Goal: Transaction & Acquisition: Purchase product/service

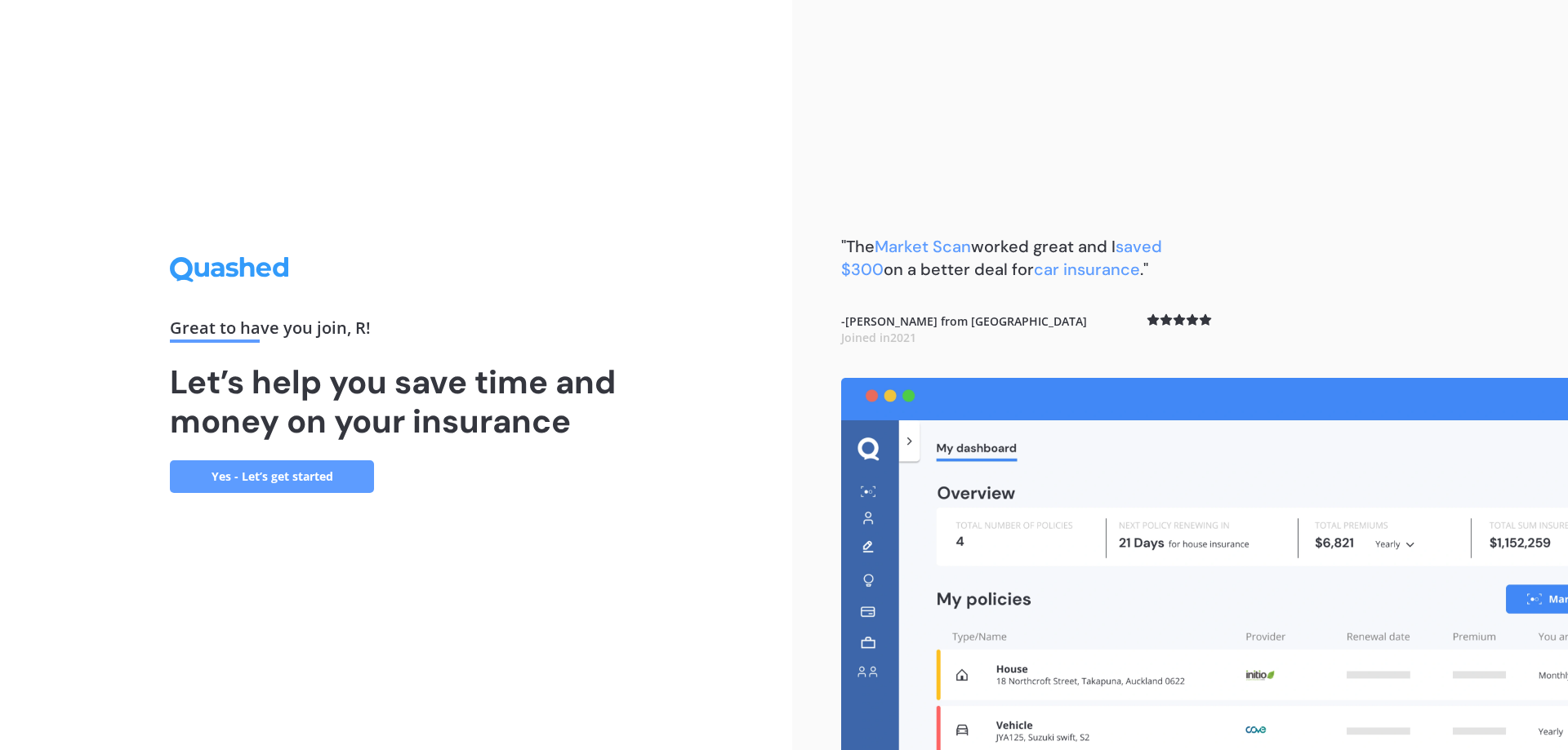
click at [309, 477] on link "Yes - Let’s get started" at bounding box center [272, 476] width 204 height 32
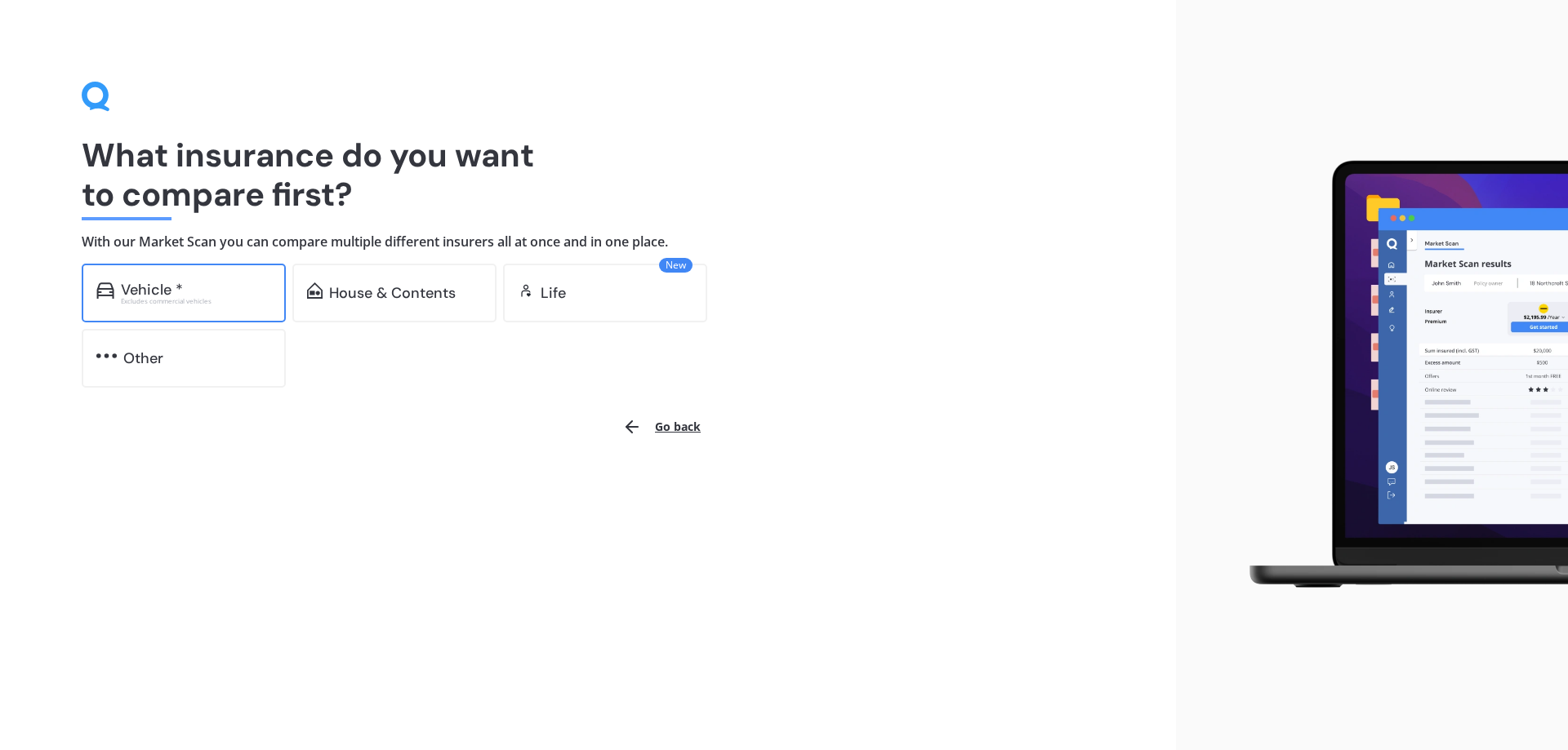
click at [179, 286] on div "Vehicle *" at bounding box center [151, 290] width 62 height 17
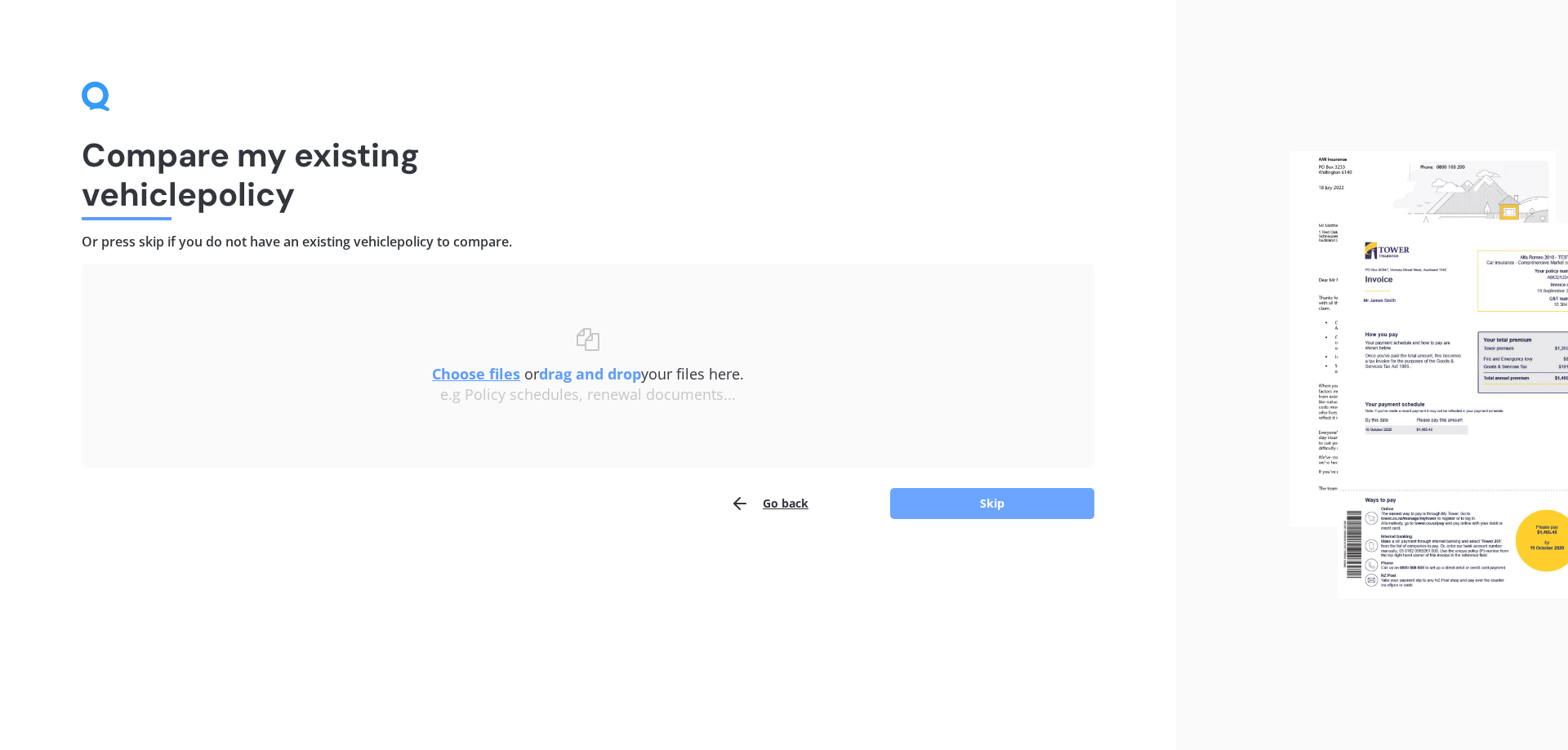
click at [1020, 502] on button "Skip" at bounding box center [992, 503] width 204 height 31
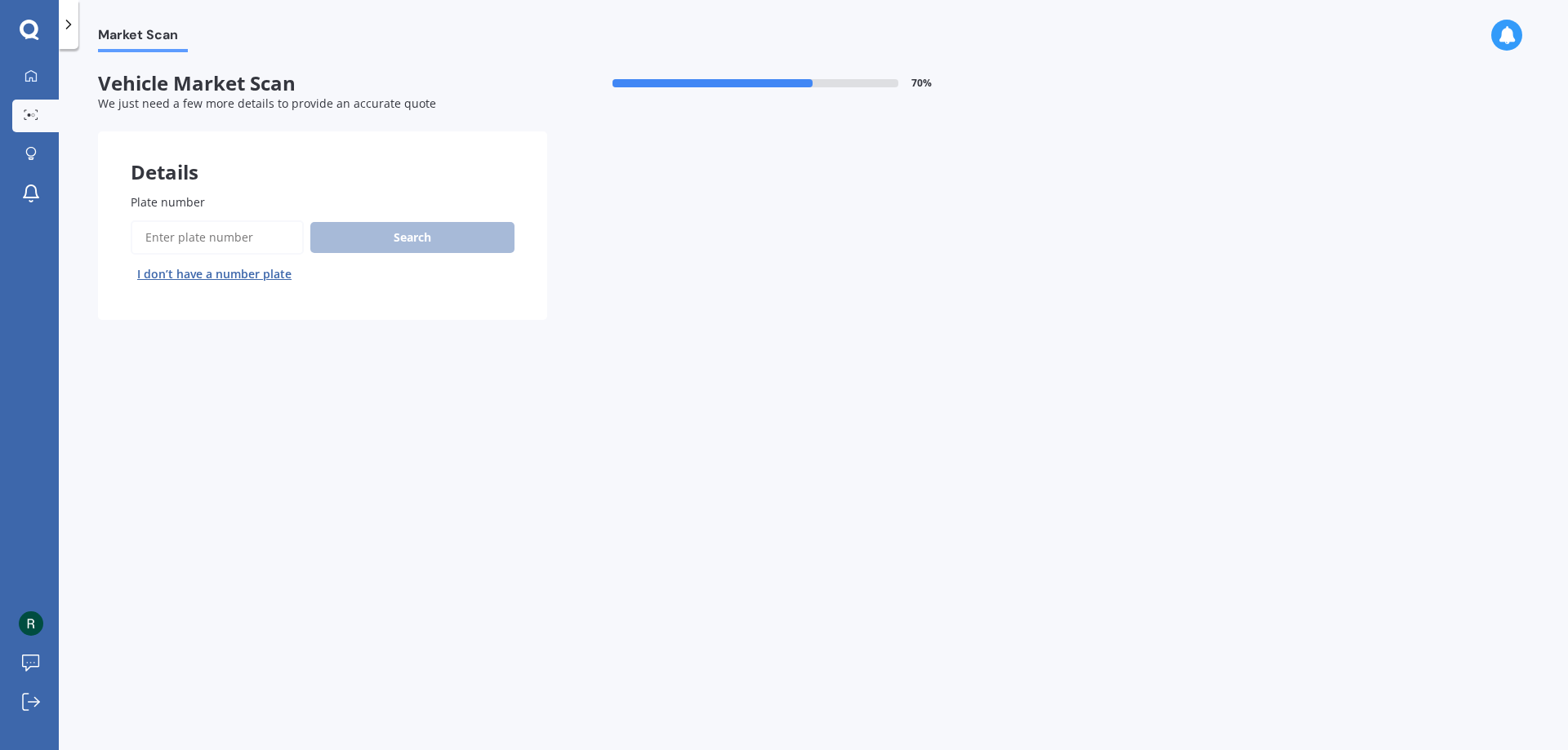
click at [216, 241] on input "Plate number" at bounding box center [217, 237] width 173 height 34
click at [240, 248] on input "Plate number" at bounding box center [217, 237] width 173 height 34
type input "CTS466"
click at [467, 238] on button "Search" at bounding box center [413, 237] width 204 height 31
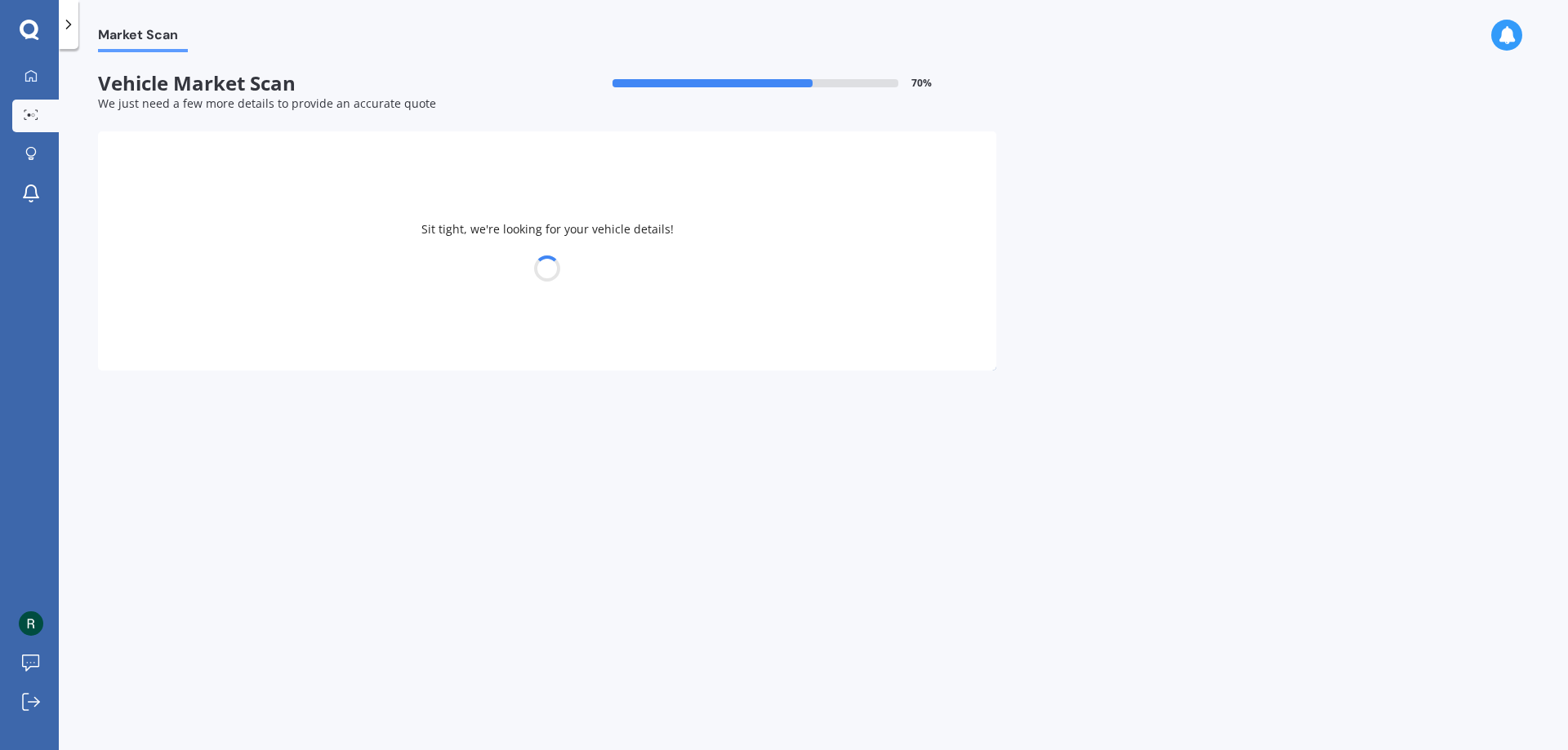
select select "MAZDA"
select select "FAMILIA"
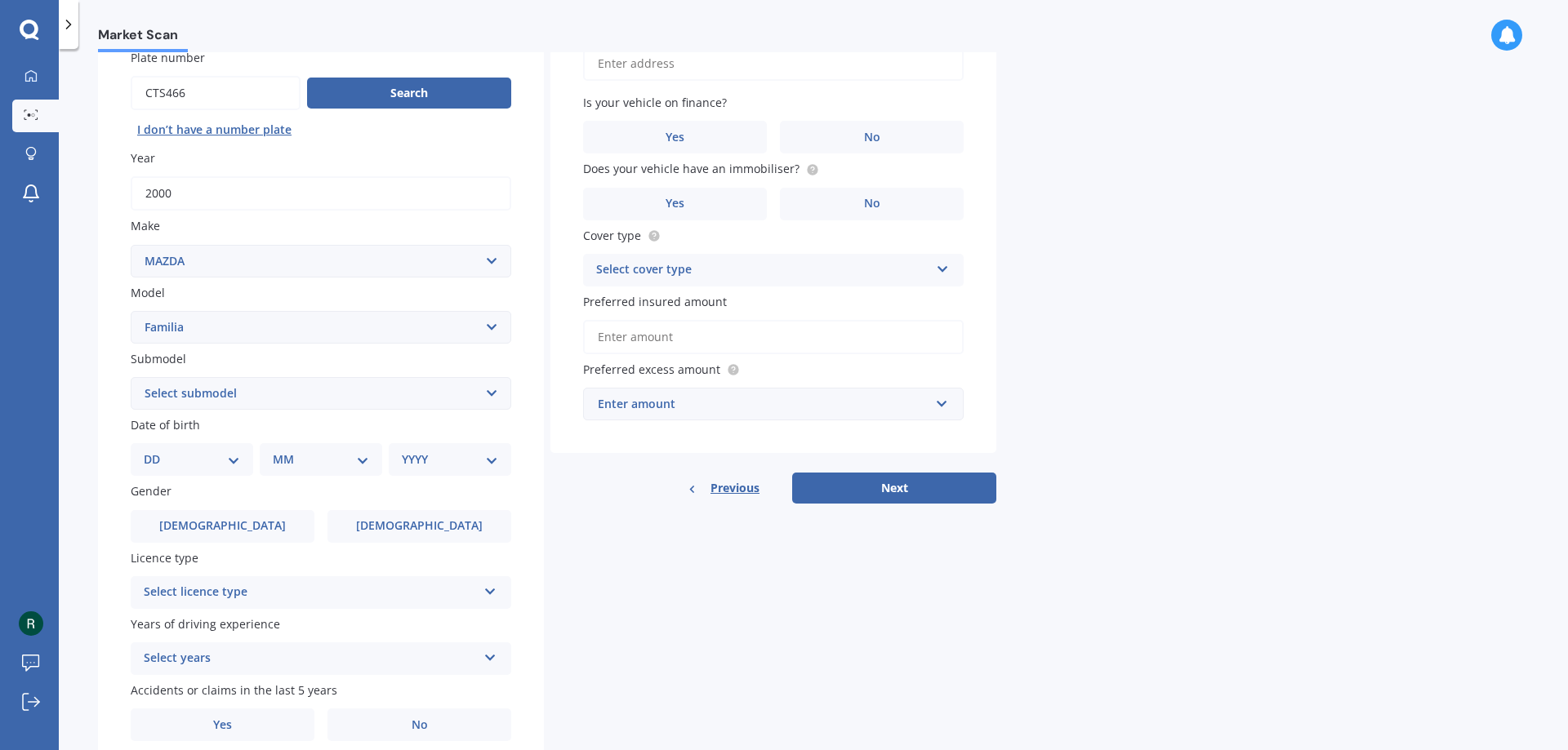
scroll to position [150, 0]
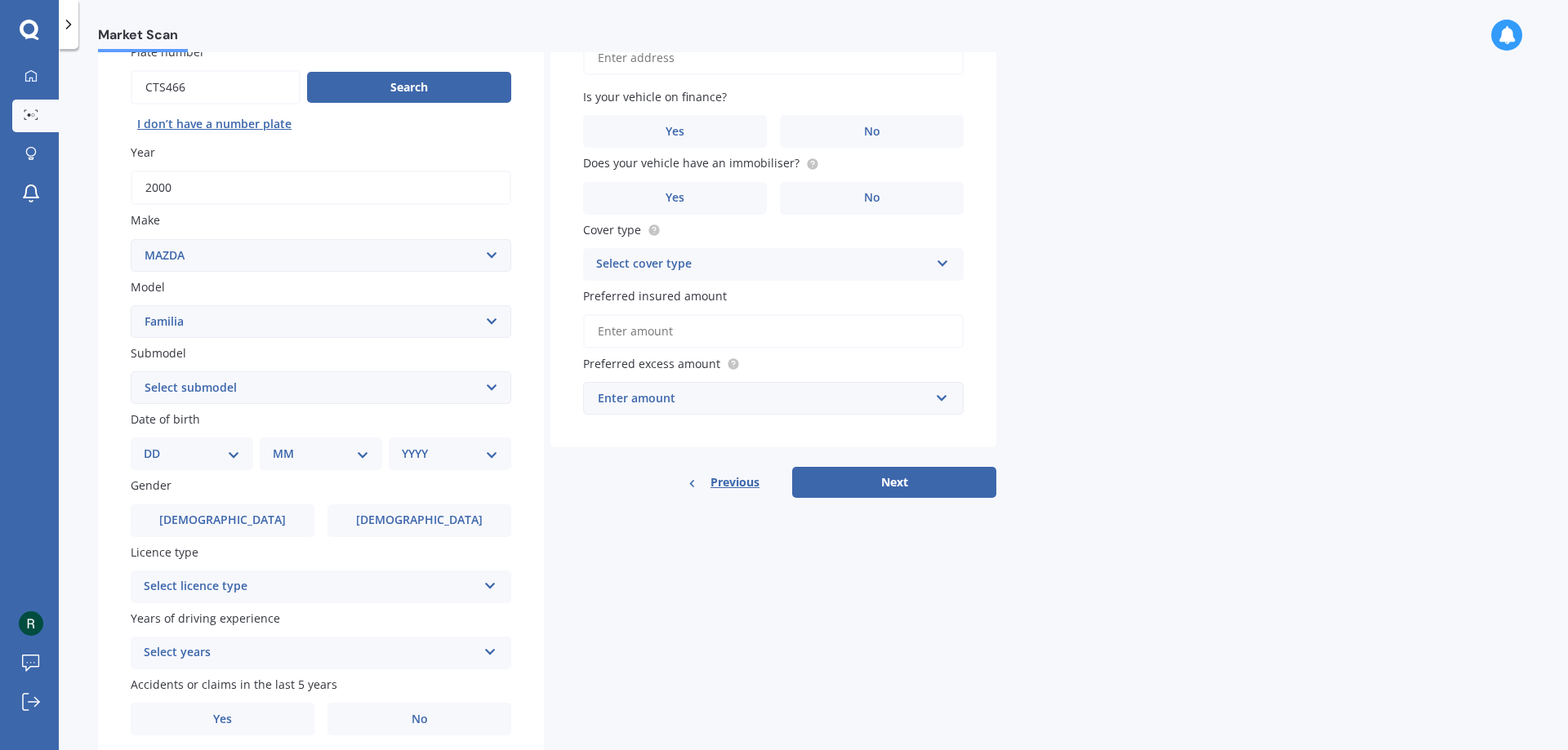
click at [493, 388] on select "Select submodel (All other) Astina V6 Diesel GT or GTX Protege Astina SP20 Turbo" at bounding box center [321, 387] width 381 height 32
click at [86, 410] on div "Market Scan Vehicle Market Scan 70 % We just need a few more details to provide…" at bounding box center [813, 403] width 1509 height 701
click at [232, 455] on select "DD 01 02 03 04 05 06 07 08 09 10 11 12 13 14 15 16 17 18 19 20 21 22 23 24 25 2…" at bounding box center [192, 454] width 96 height 18
select select "28"
click at [157, 445] on select "DD 01 02 03 04 05 06 07 08 09 10 11 12 13 14 15 16 17 18 19 20 21 22 23 24 25 2…" at bounding box center [192, 454] width 96 height 18
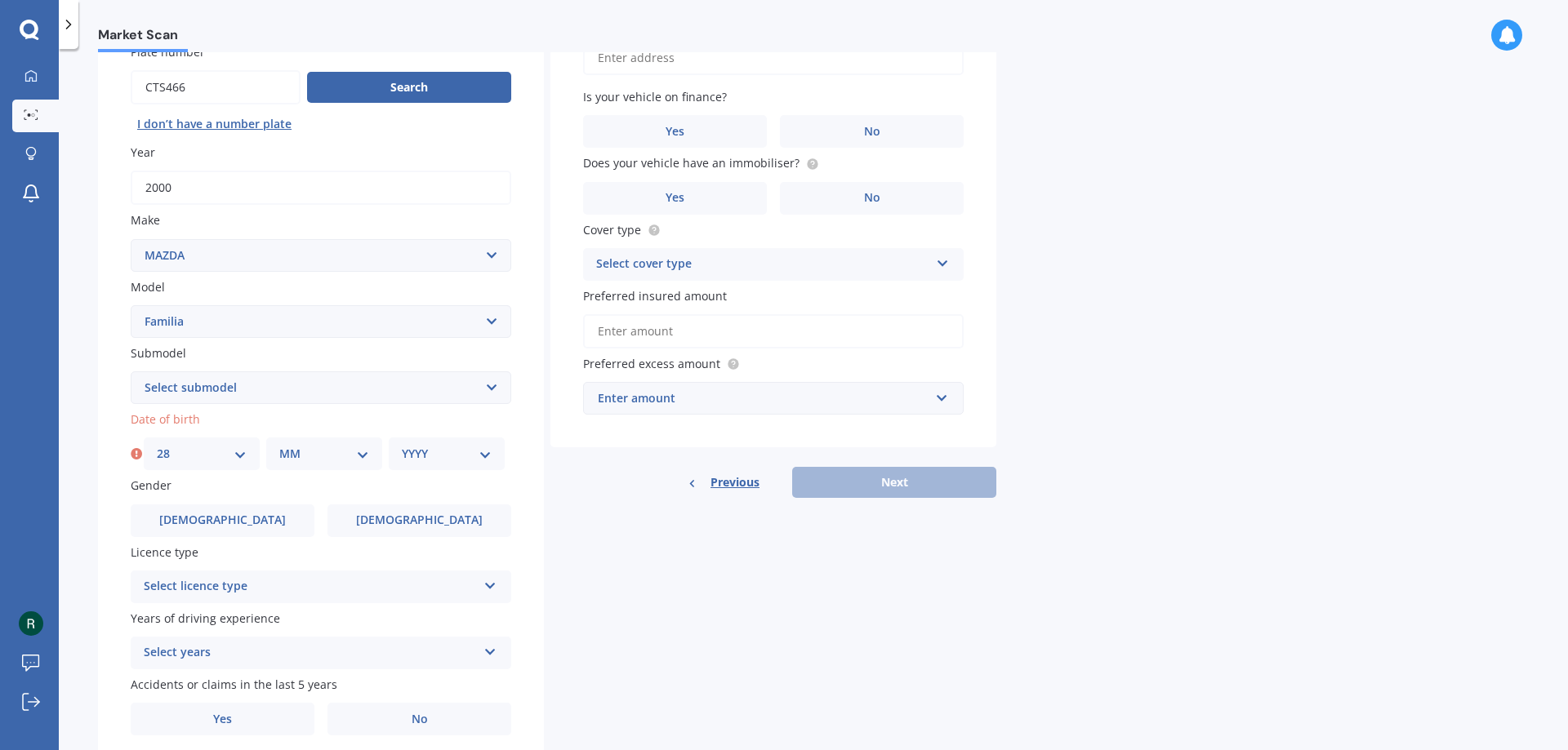
click at [360, 457] on select "MM 01 02 03 04 05 06 07 08 09 10 11 12" at bounding box center [324, 454] width 90 height 18
select select "11"
click at [279, 445] on select "MM 01 02 03 04 05 06 07 08 09 10 11 12" at bounding box center [324, 454] width 90 height 18
click at [486, 455] on select "YYYY 2025 2024 2023 2022 2021 2020 2019 2018 2017 2016 2015 2014 2013 2012 2011…" at bounding box center [447, 454] width 90 height 18
select select "1964"
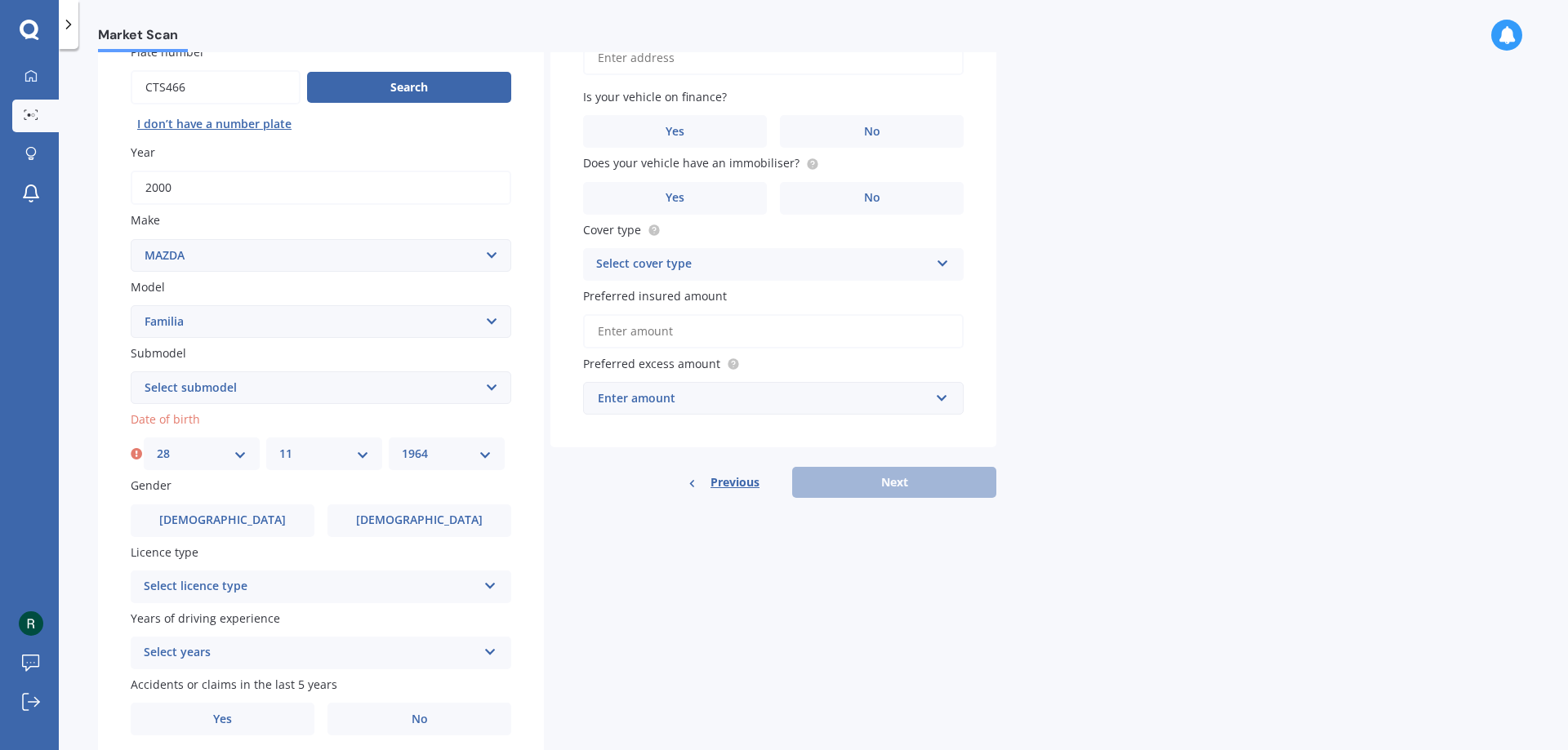
click at [402, 445] on select "YYYY 2025 2024 2023 2022 2021 2020 2019 2018 2017 2016 2015 2014 2013 2012 2011…" at bounding box center [447, 454] width 90 height 18
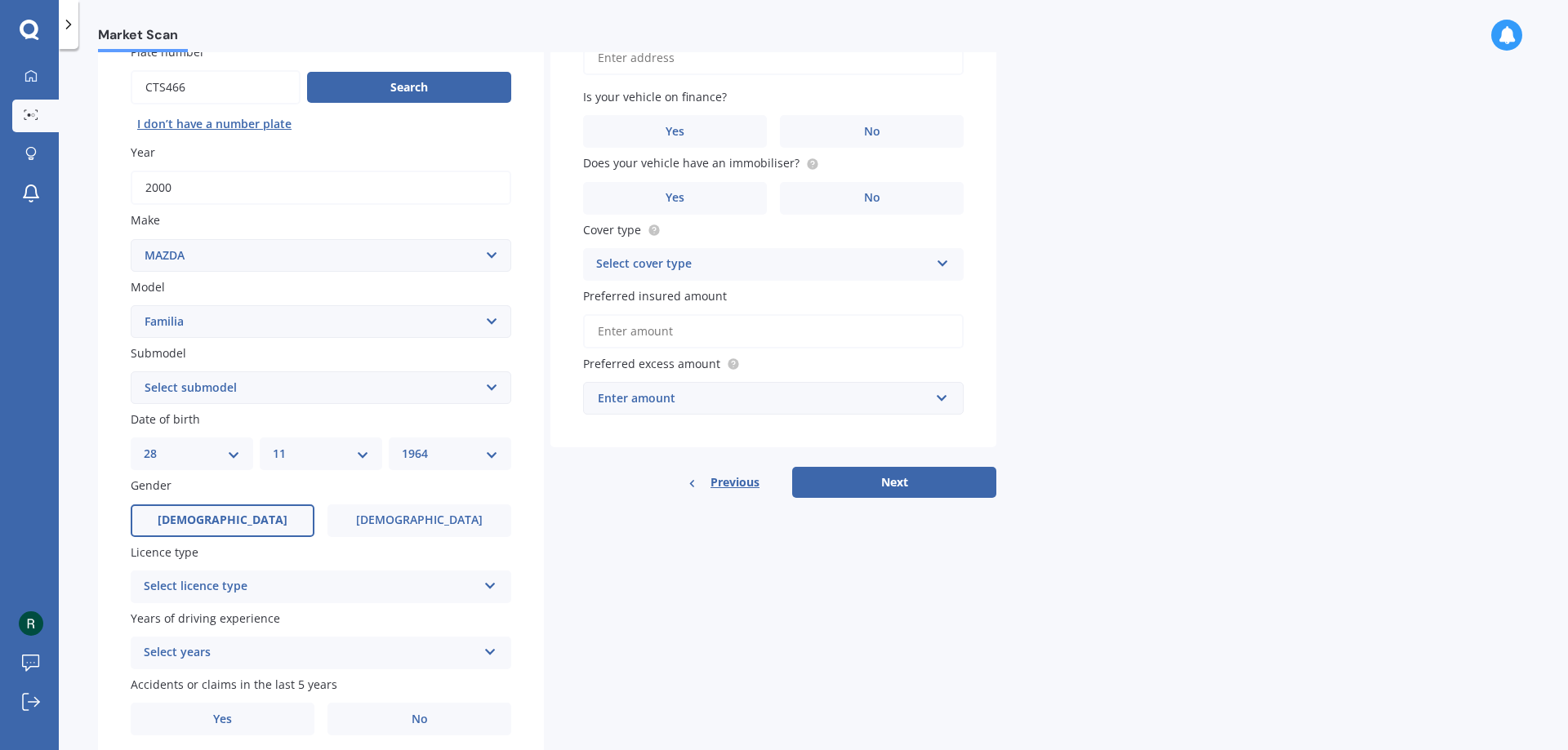
click at [209, 523] on span "[DEMOGRAPHIC_DATA]" at bounding box center [223, 520] width 130 height 14
click at [0, 0] on input "[DEMOGRAPHIC_DATA]" at bounding box center [0, 0] width 0 height 0
click at [491, 588] on icon at bounding box center [490, 583] width 14 height 12
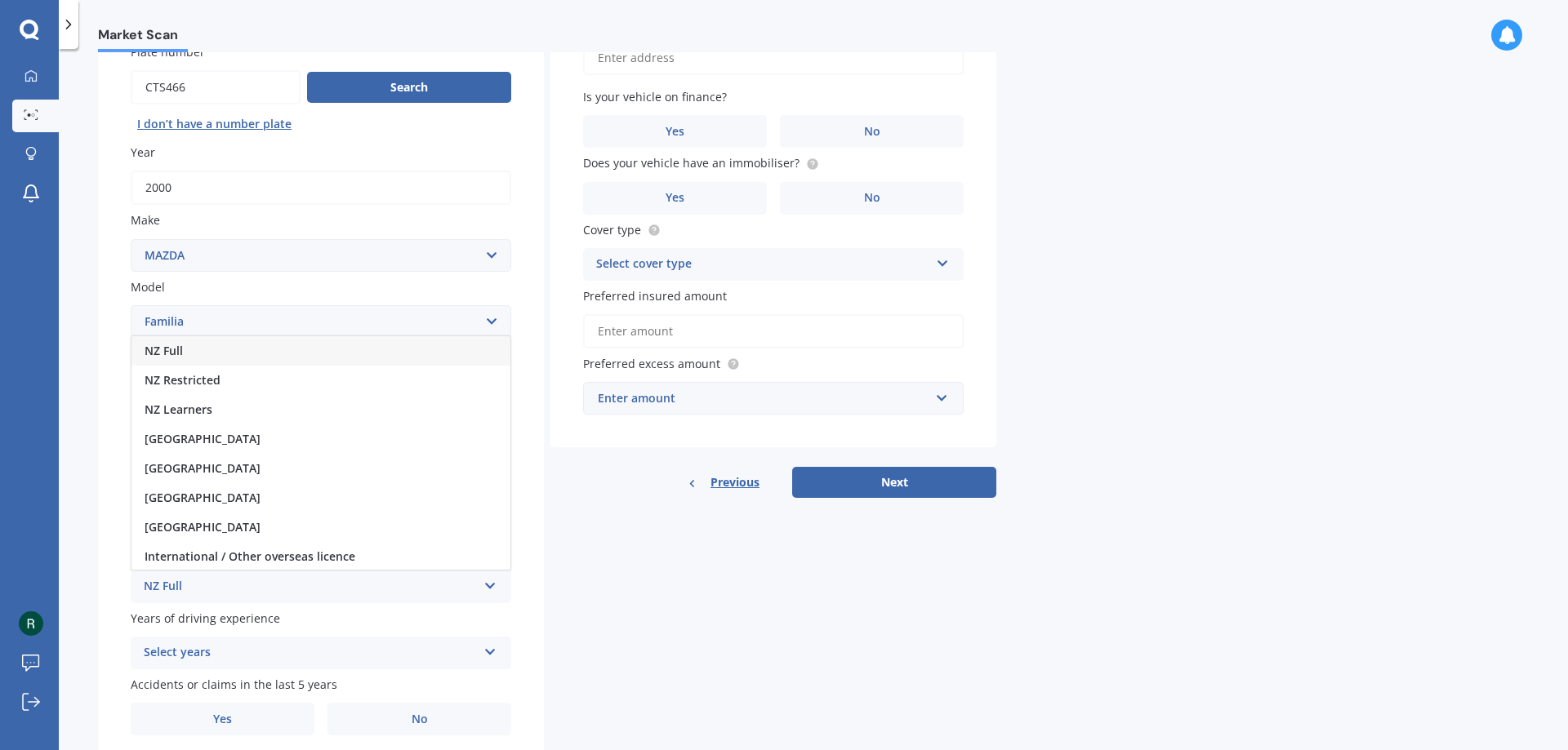
click at [219, 354] on div "NZ Full" at bounding box center [321, 350] width 379 height 29
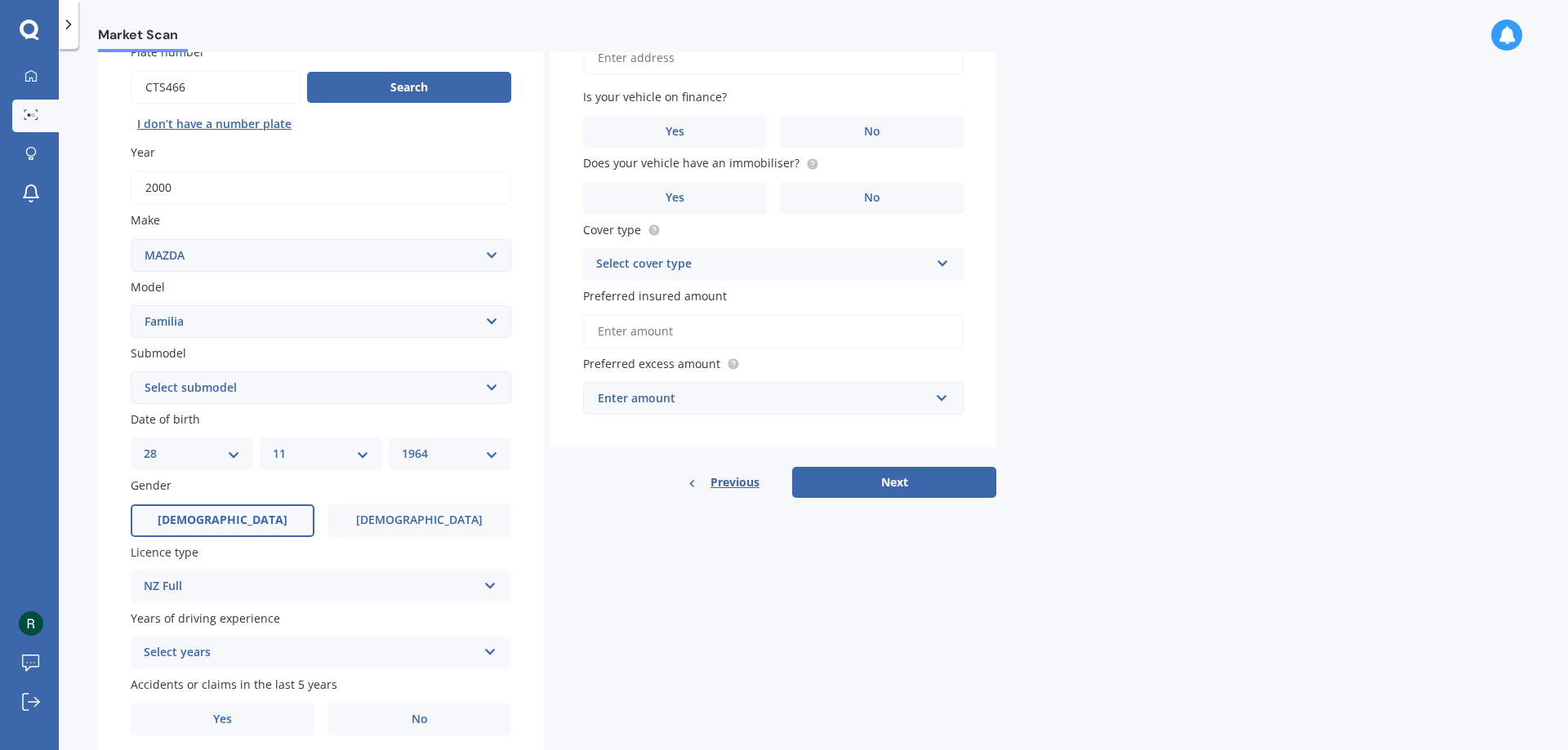
click at [490, 653] on icon at bounding box center [490, 650] width 14 height 12
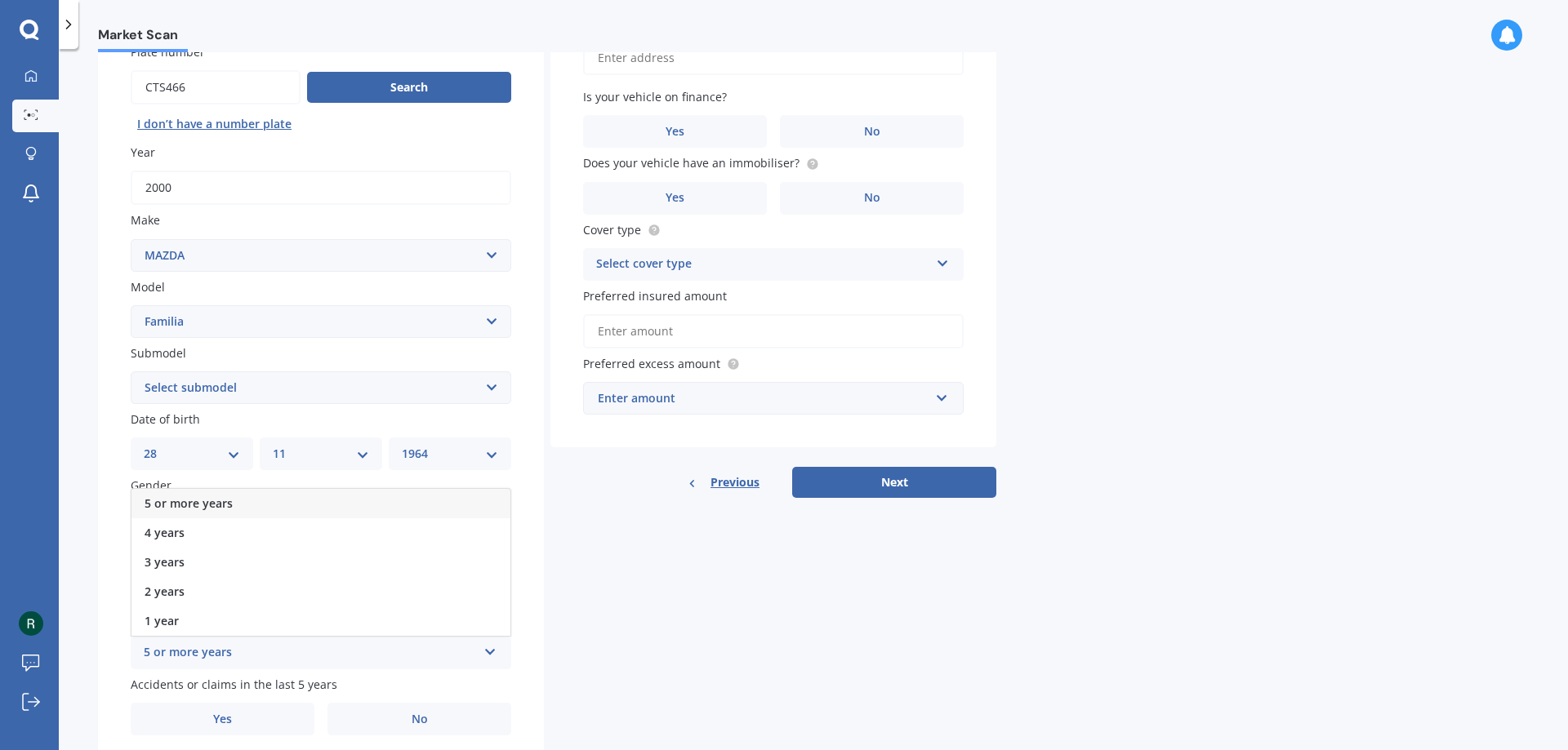
click at [434, 504] on div "5 or more years" at bounding box center [321, 503] width 379 height 29
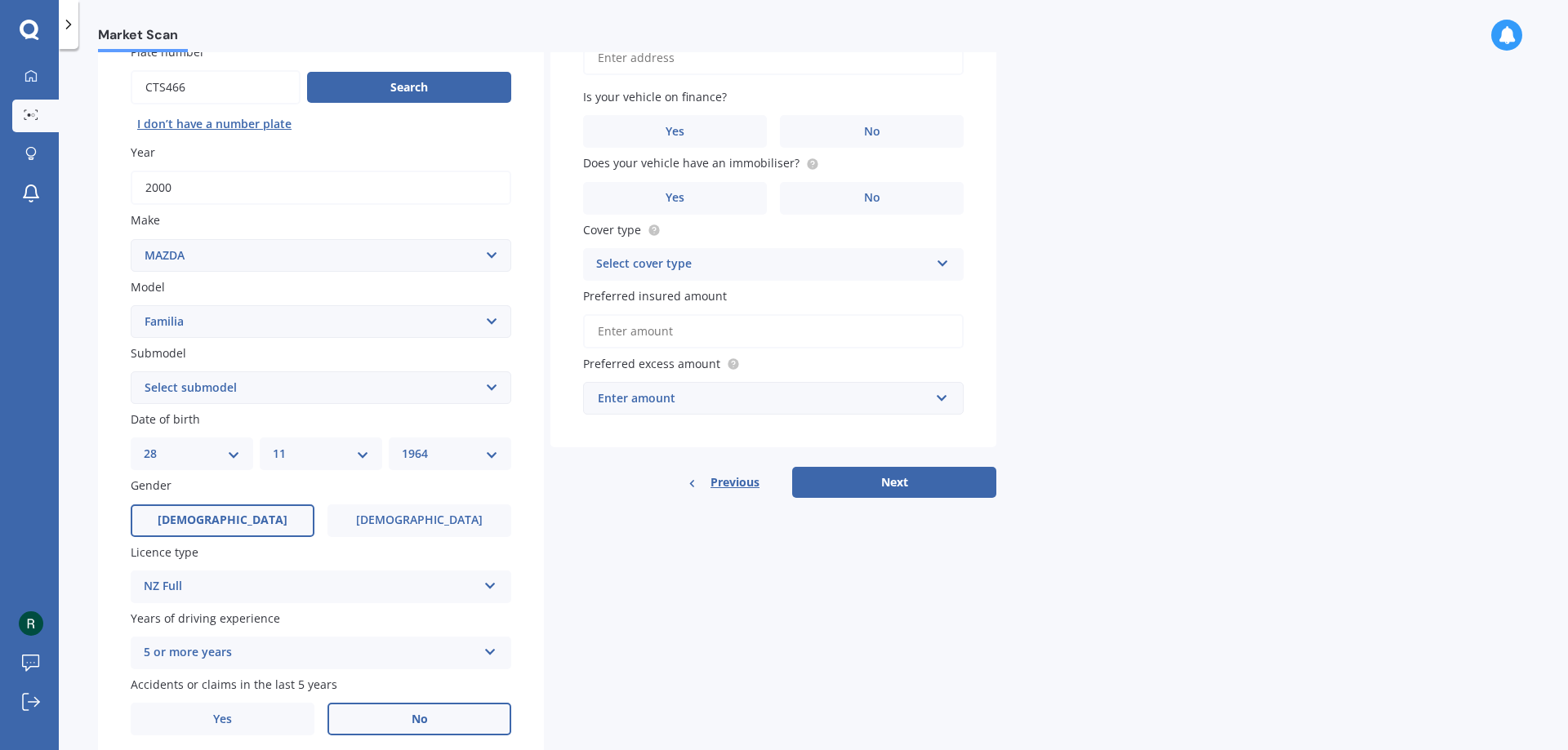
click at [425, 721] on span "No" at bounding box center [420, 719] width 17 height 14
click at [0, 0] on input "No" at bounding box center [0, 0] width 0 height 0
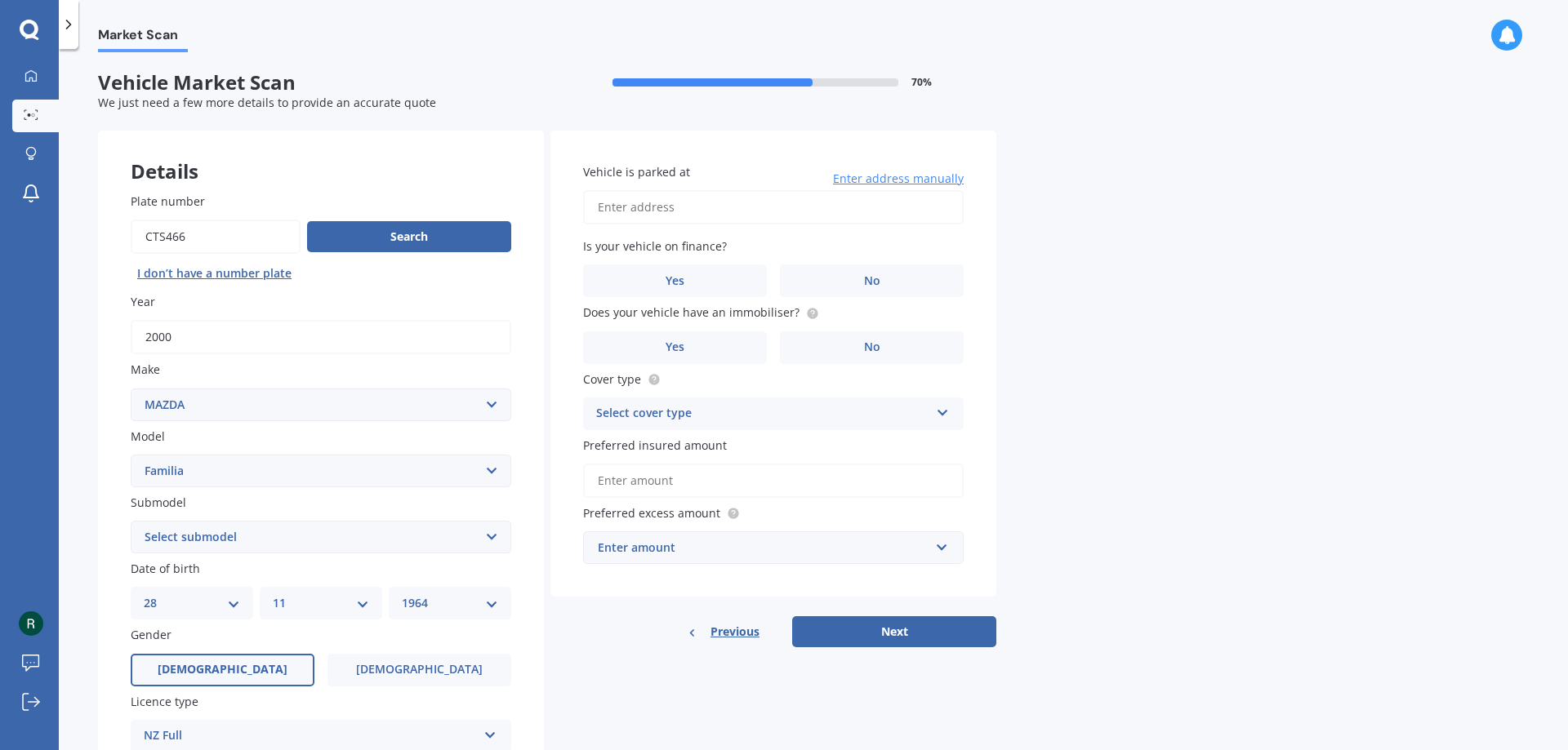
scroll to position [0, 0]
click at [689, 205] on input "Vehicle is parked at" at bounding box center [774, 208] width 381 height 34
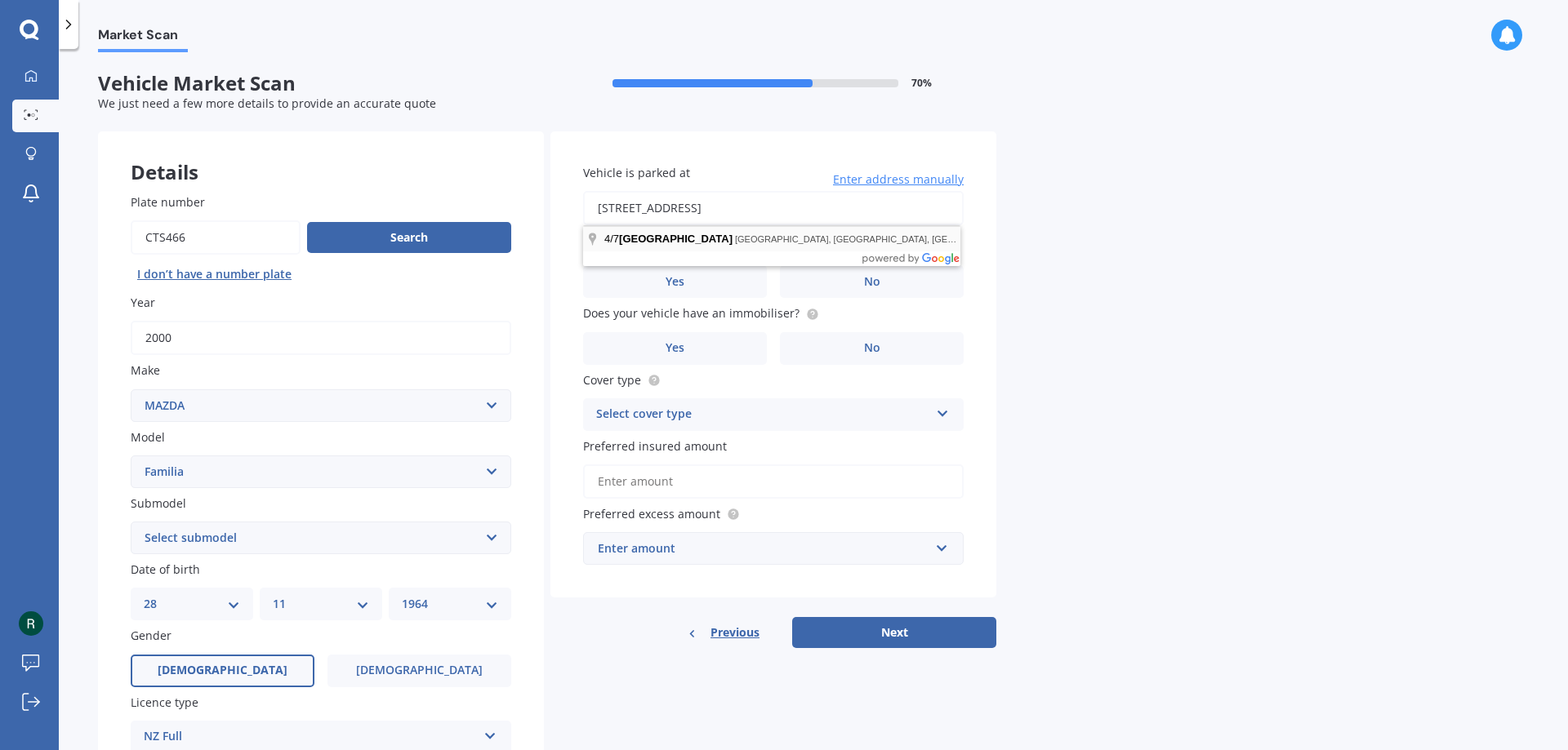
type input "[STREET_ADDRESS]"
click at [875, 280] on span "No" at bounding box center [872, 282] width 17 height 14
click at [0, 0] on input "No" at bounding box center [0, 0] width 0 height 0
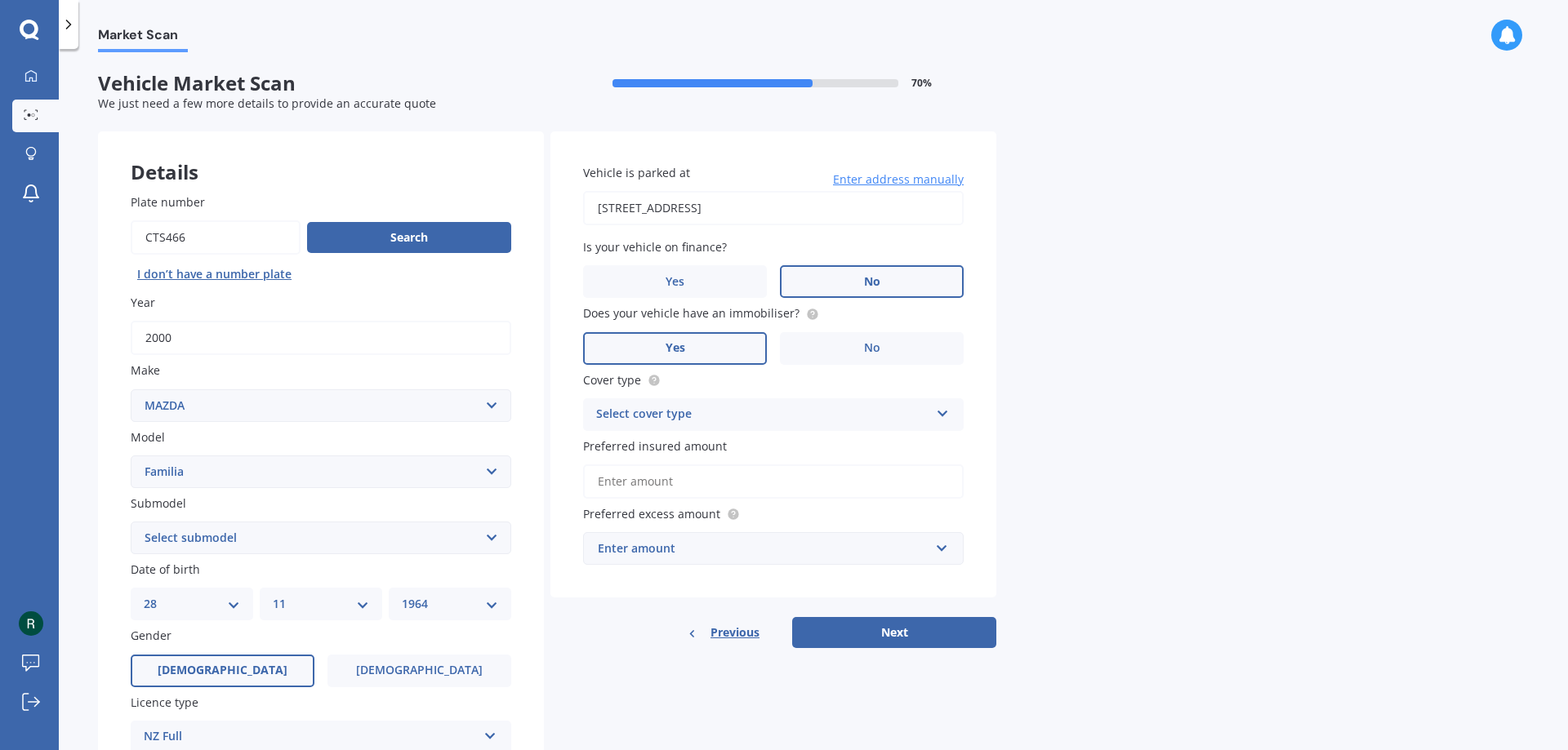
click at [666, 350] on span "Yes" at bounding box center [676, 348] width 20 height 14
click at [0, 0] on input "Yes" at bounding box center [0, 0] width 0 height 0
click at [943, 411] on icon at bounding box center [942, 411] width 14 height 12
click at [841, 450] on div "Comprehensive" at bounding box center [774, 446] width 379 height 29
click at [726, 481] on input "Preferred insured amount" at bounding box center [774, 481] width 381 height 34
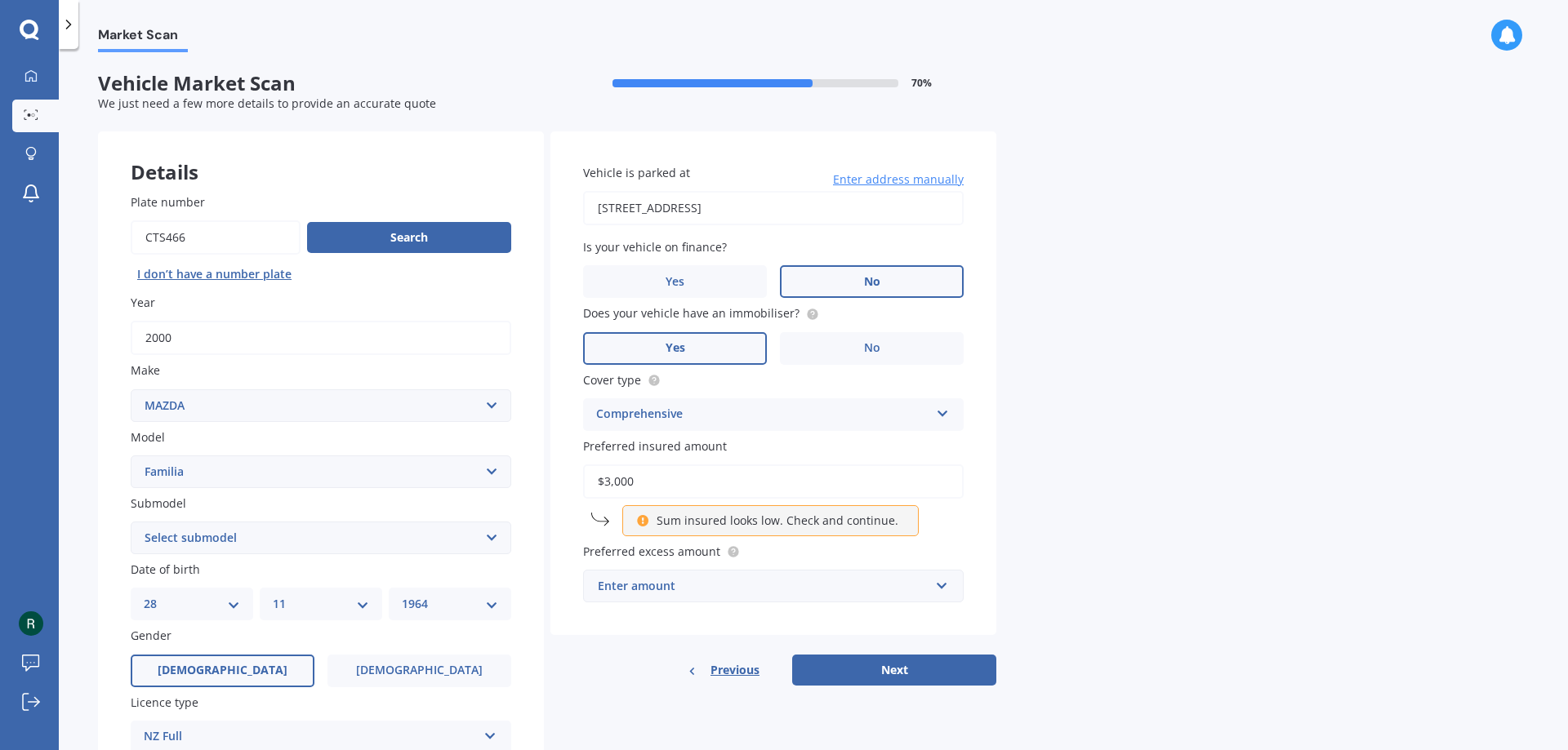
click at [1138, 509] on div "Market Scan Vehicle Market Scan 70 % We just need a few more details to provide…" at bounding box center [813, 403] width 1509 height 701
click at [710, 579] on div "Enter amount" at bounding box center [764, 586] width 332 height 18
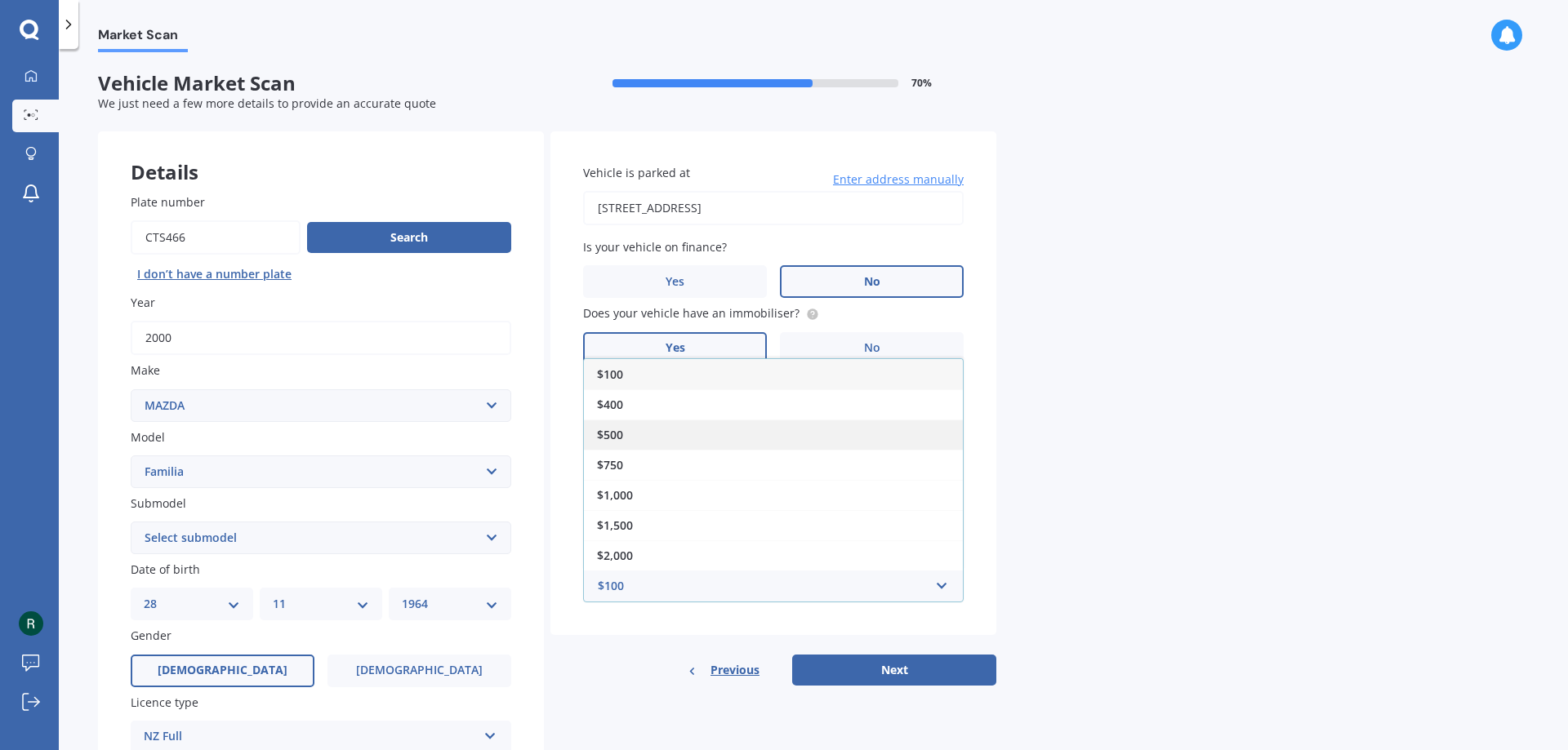
click at [640, 439] on div "$500" at bounding box center [774, 434] width 379 height 30
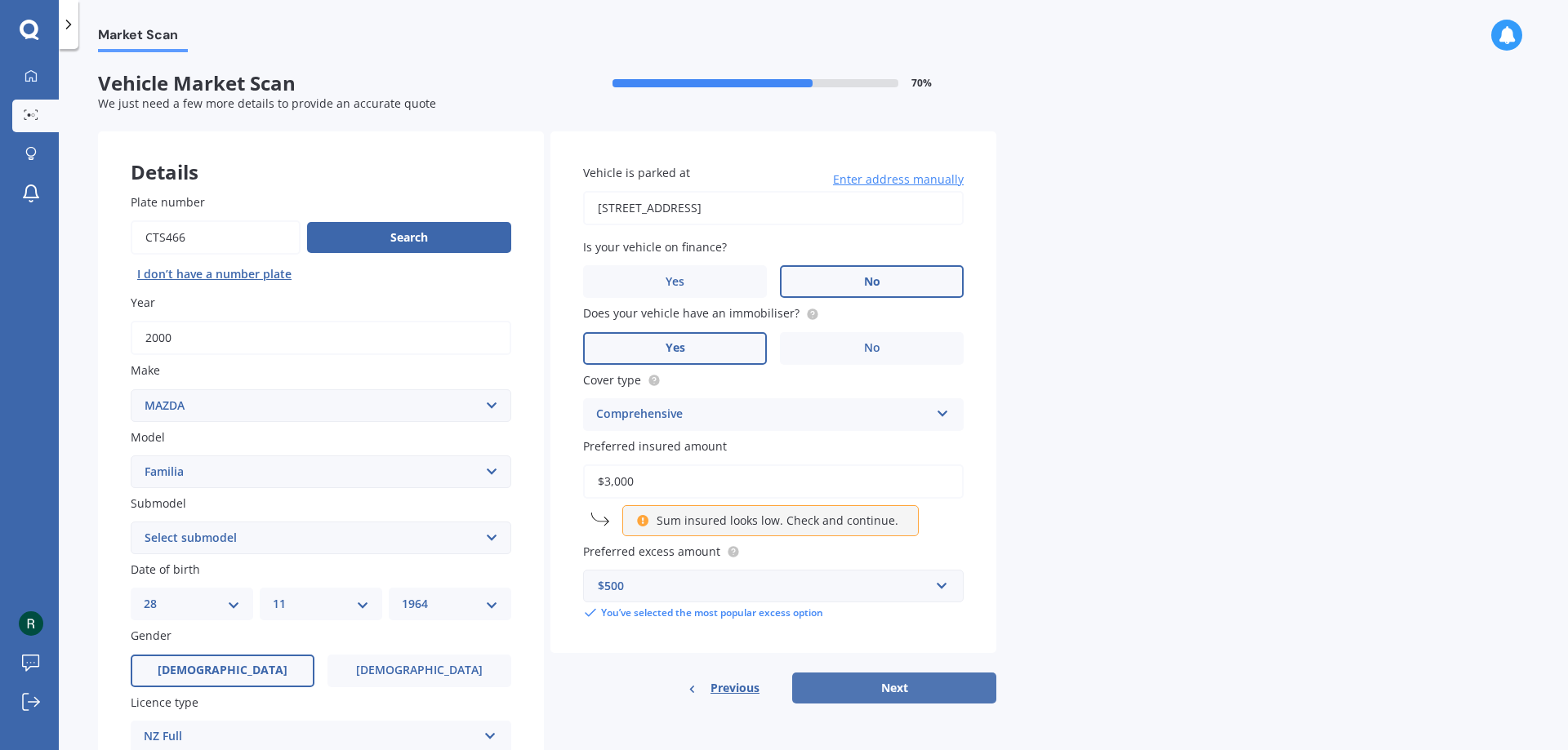
click at [956, 687] on button "Next" at bounding box center [894, 688] width 204 height 31
click at [841, 524] on p "Sum insured looks low. Check and continue." at bounding box center [777, 521] width 242 height 17
click at [622, 521] on div "Sum insured looks low. Check and continue." at bounding box center [770, 520] width 297 height 31
click at [626, 482] on input "$3,000" at bounding box center [774, 481] width 381 height 34
click at [638, 485] on input "$3,000" at bounding box center [774, 481] width 381 height 34
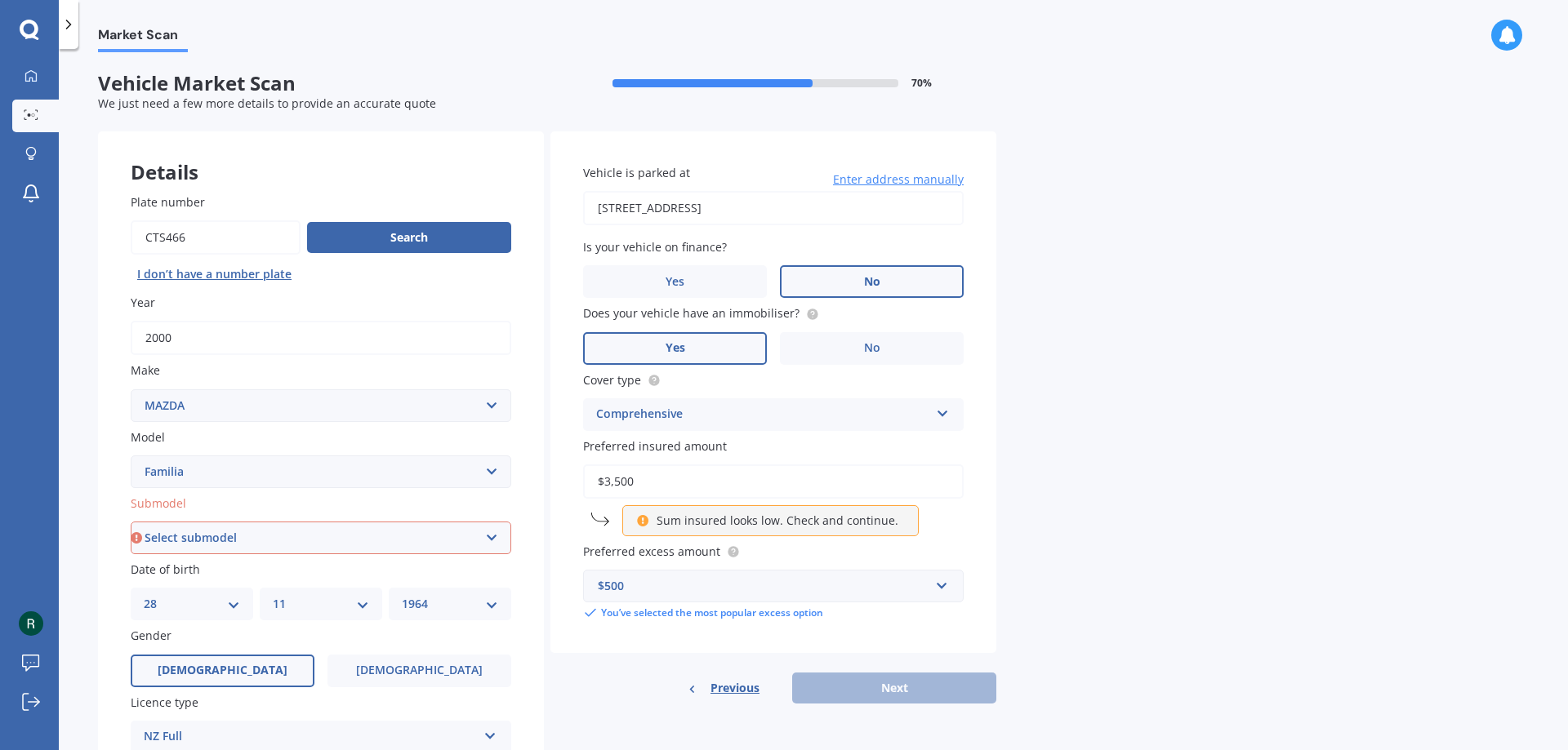
click at [660, 474] on input "$3,500" at bounding box center [774, 481] width 381 height 34
click at [871, 520] on p "Sum insured looks low. Check and continue." at bounding box center [777, 521] width 242 height 17
click at [638, 482] on input "$3,500" at bounding box center [774, 481] width 381 height 34
drag, startPoint x: 749, startPoint y: 494, endPoint x: 743, endPoint y: 487, distance: 9.2
click at [743, 487] on div "$3,000 Sum insured looks low. Check and continue." at bounding box center [774, 500] width 381 height 71
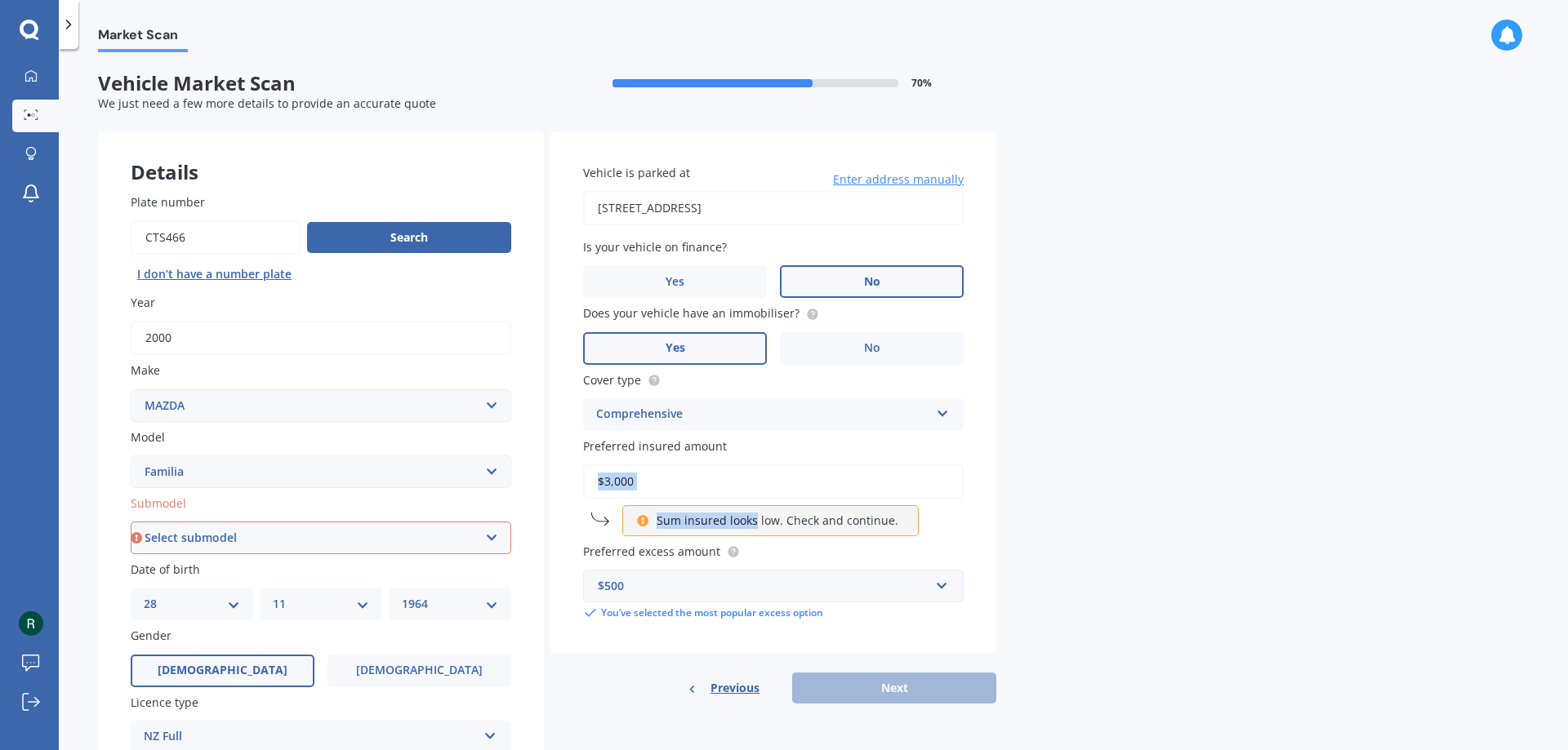
click at [751, 531] on div "Sum insured looks low. Check and continue." at bounding box center [770, 520] width 297 height 31
click at [743, 485] on input "$3,000" at bounding box center [774, 481] width 381 height 34
click at [691, 525] on p "Sum insured looks low. Check and continue." at bounding box center [777, 521] width 242 height 17
click at [641, 519] on icon at bounding box center [643, 518] width 14 height 12
click at [622, 525] on div "Sum insured looks low. Check and continue." at bounding box center [770, 520] width 297 height 31
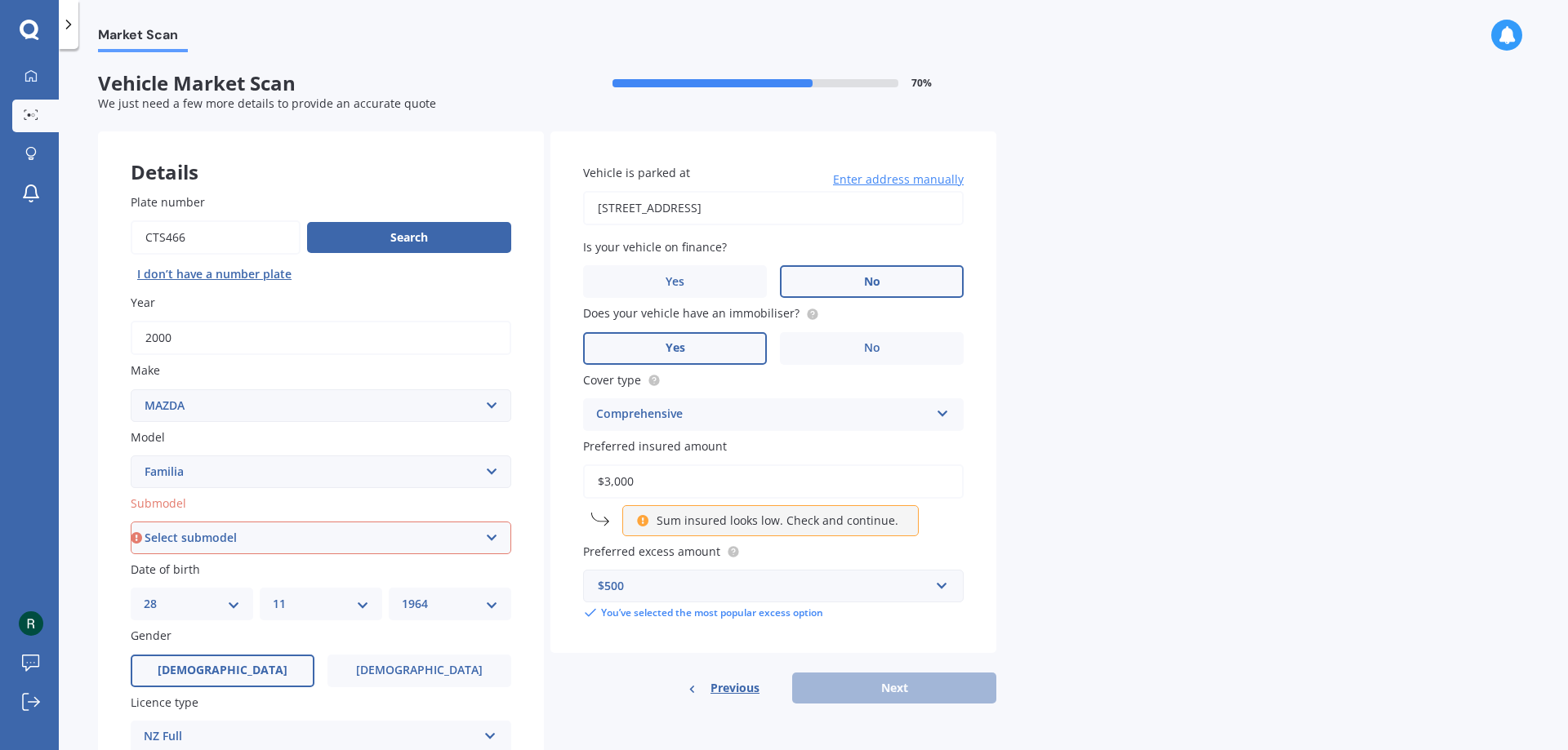
click at [612, 521] on div "$3,000 Sum insured looks low. Check and continue." at bounding box center [774, 500] width 381 height 71
click at [635, 490] on input "$3,000" at bounding box center [774, 481] width 381 height 34
type input "$3"
click at [879, 526] on p "Sum insured looks low. Check and continue." at bounding box center [777, 521] width 242 height 17
click at [952, 691] on div "Previous Next" at bounding box center [774, 688] width 446 height 31
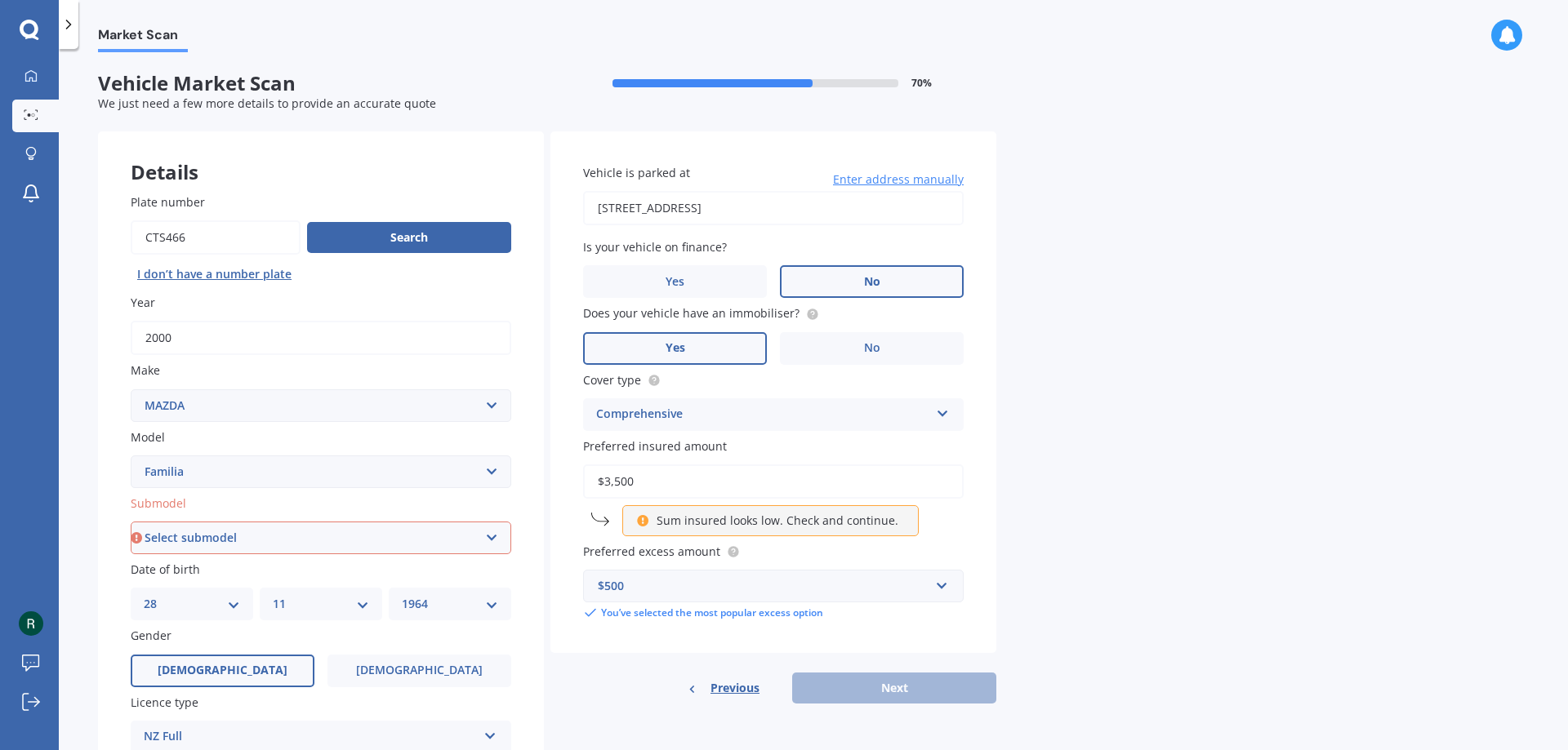
click at [640, 483] on input "$3,500" at bounding box center [774, 481] width 381 height 34
type input "$3"
click at [738, 410] on div "Comprehensive" at bounding box center [763, 415] width 333 height 20
click at [728, 450] on div "Comprehensive" at bounding box center [774, 446] width 379 height 29
click at [655, 483] on input "$4,000" at bounding box center [774, 481] width 381 height 34
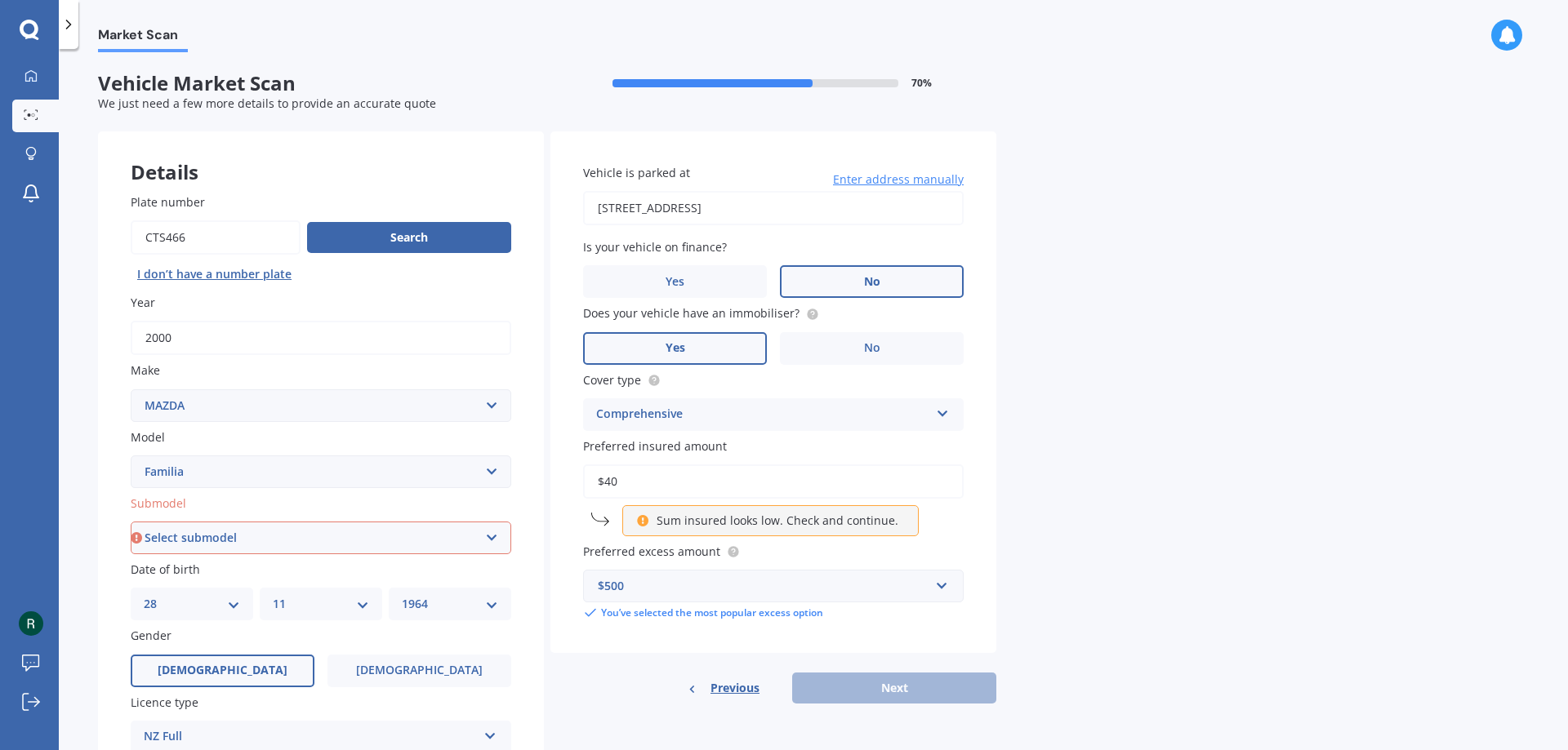
type input "$4"
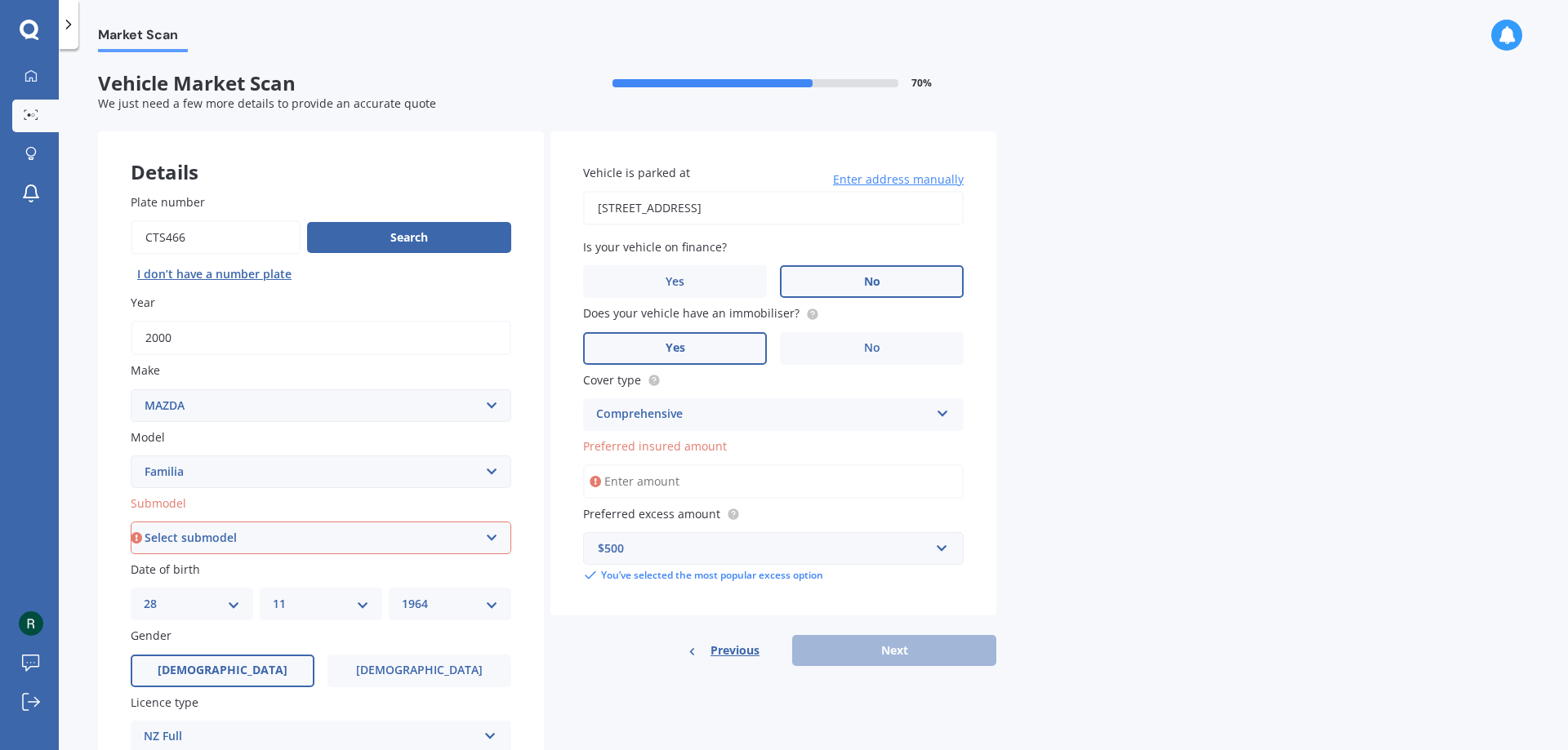
click at [841, 488] on input "Preferred insured amount" at bounding box center [774, 481] width 381 height 34
click at [1050, 566] on div "Market Scan Vehicle Market Scan 70 % We just need a few more details to provide…" at bounding box center [813, 403] width 1509 height 701
click at [673, 486] on input "Preferred insured amount" at bounding box center [774, 481] width 381 height 34
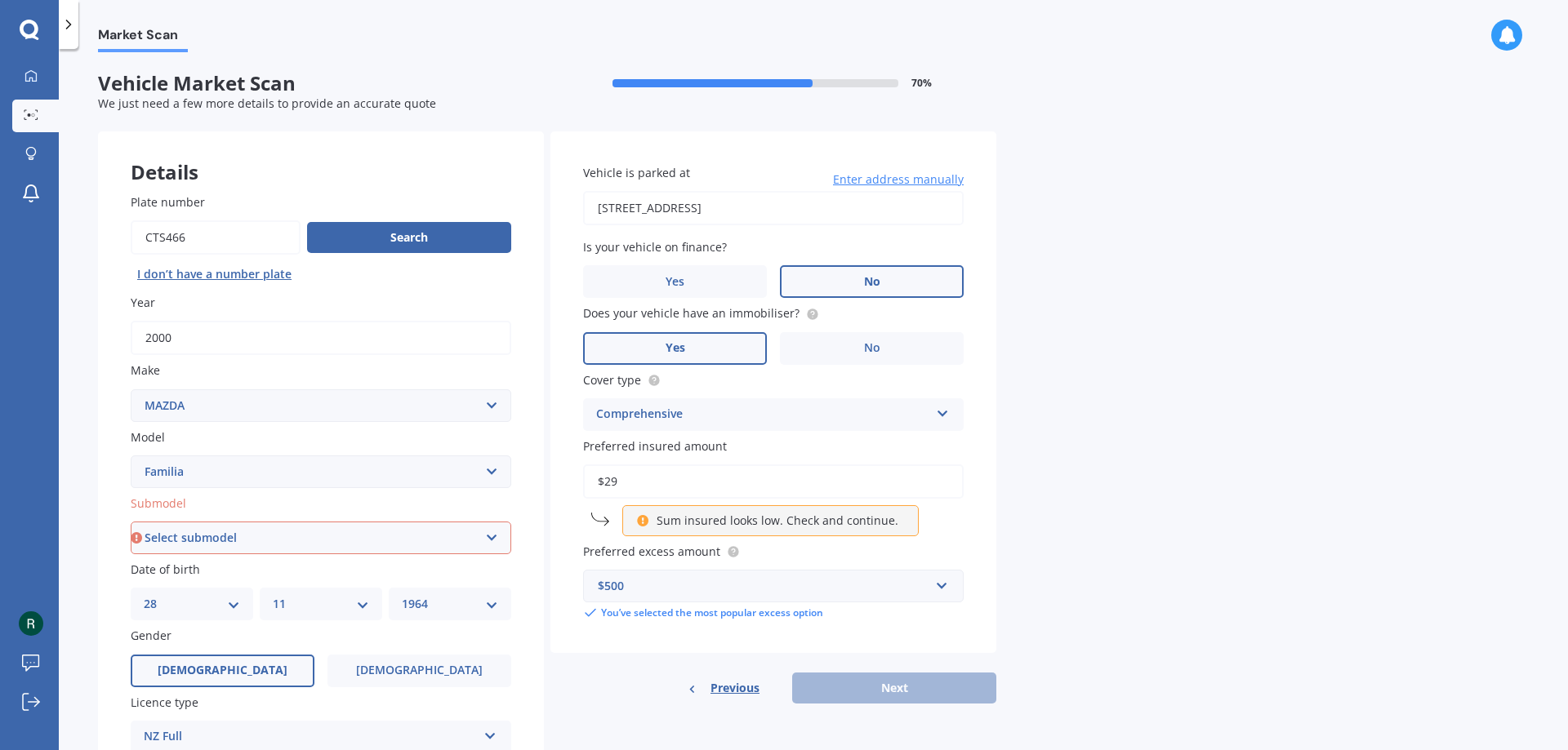
type input "$2"
type input "$5"
type input "$4"
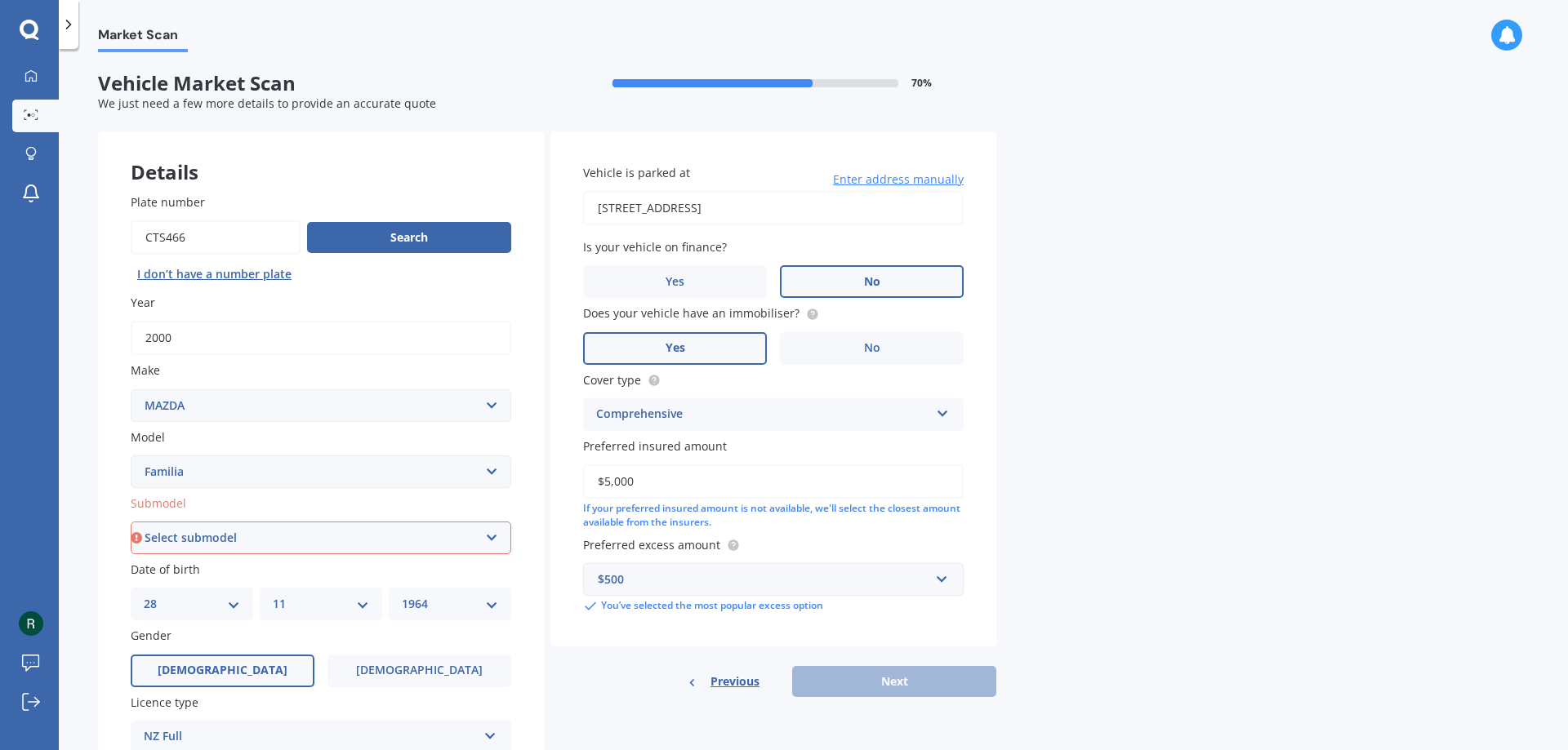
type input "$5,000"
click at [721, 579] on div "$500" at bounding box center [764, 580] width 332 height 18
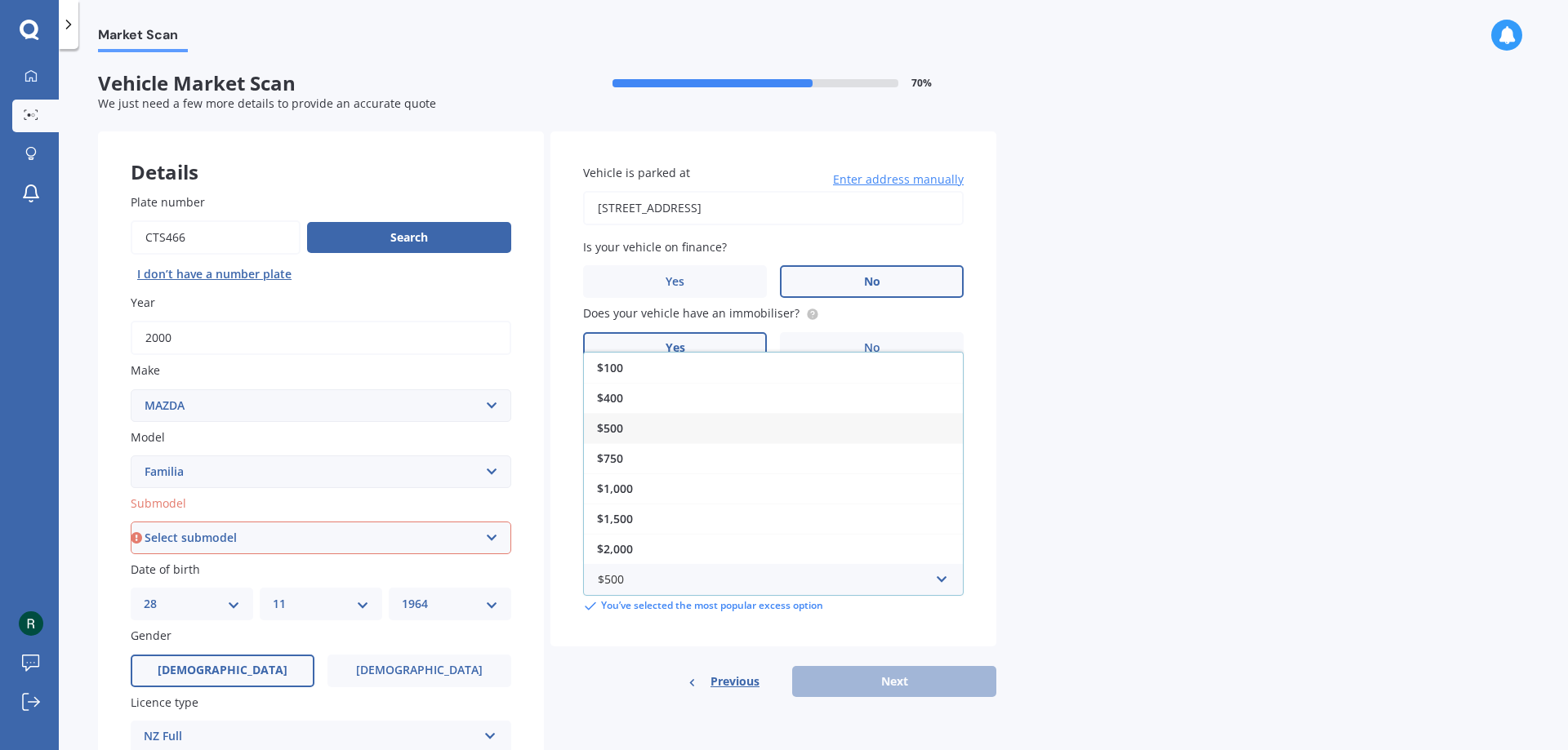
click at [656, 432] on div "$500" at bounding box center [774, 428] width 379 height 30
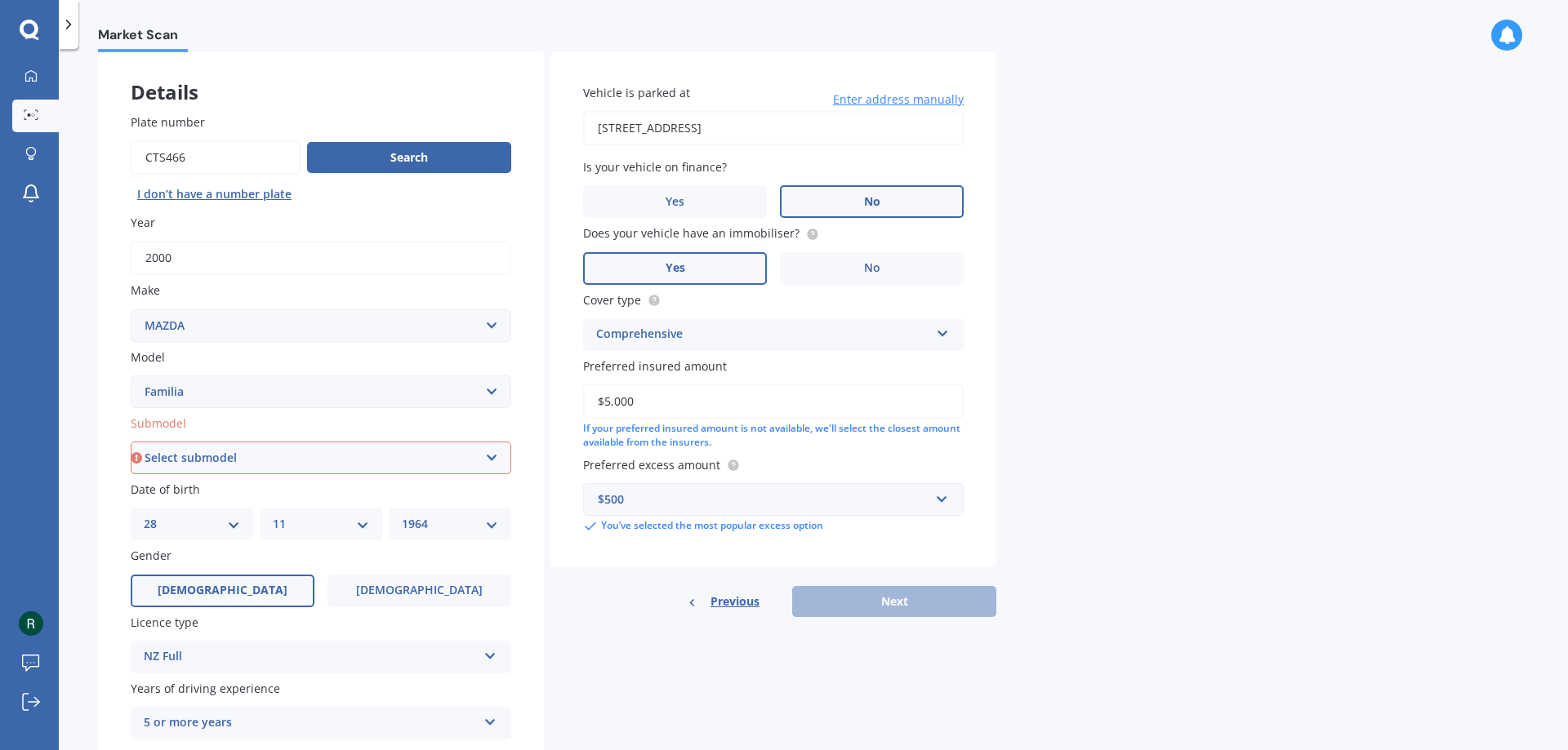
scroll to position [87, 0]
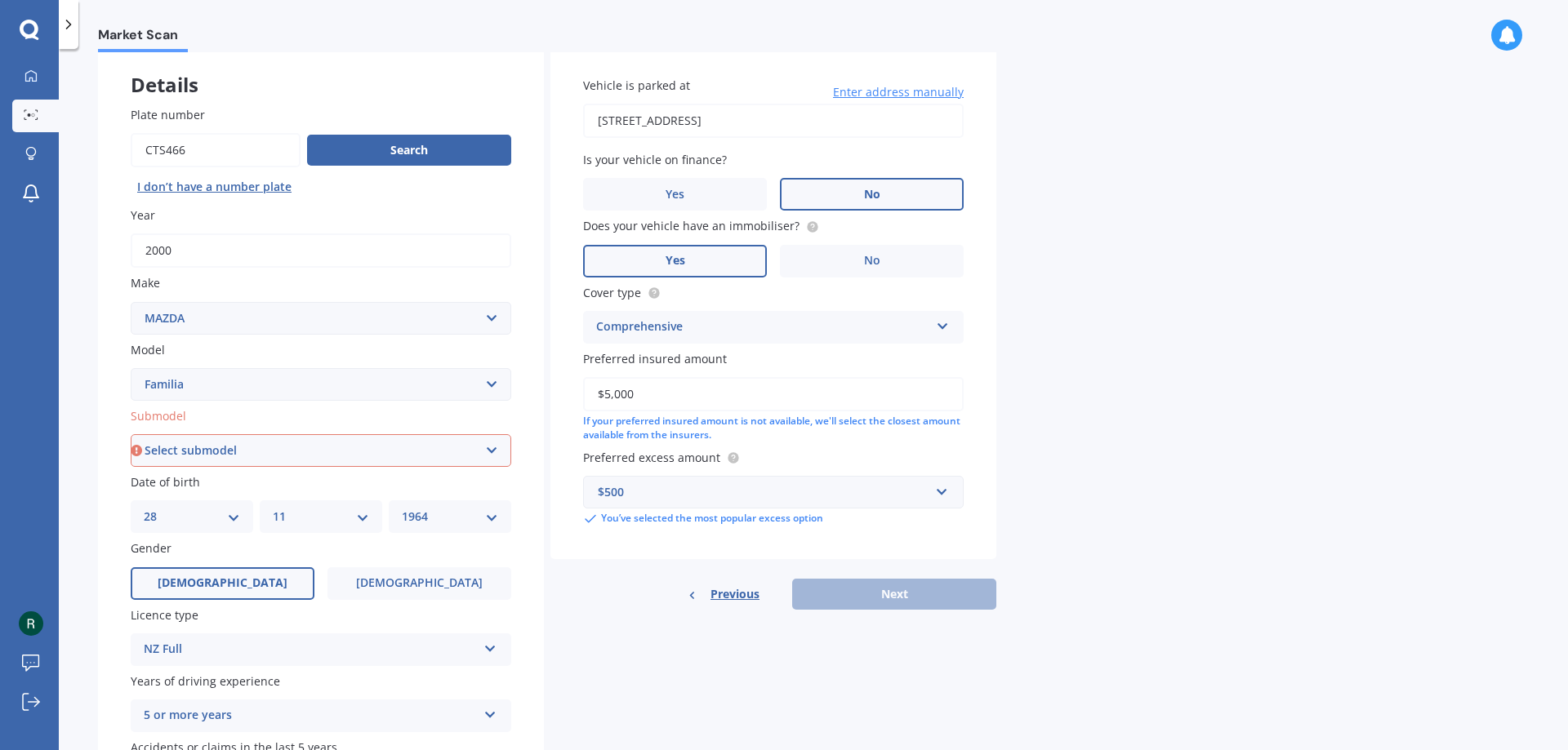
click at [896, 596] on div "Previous Next" at bounding box center [774, 594] width 446 height 31
click at [489, 453] on select "Select submodel (All other) Astina V6 Diesel GT or GTX Protege Astina SP20 Turbo" at bounding box center [321, 450] width 381 height 32
select select "(ALL OTHER)"
click at [130, 434] on select "Select submodel (All other) Astina V6 Diesel GT or GTX Protege Astina SP20 Turbo" at bounding box center [321, 450] width 381 height 32
click at [637, 395] on input "$5,000" at bounding box center [774, 394] width 381 height 34
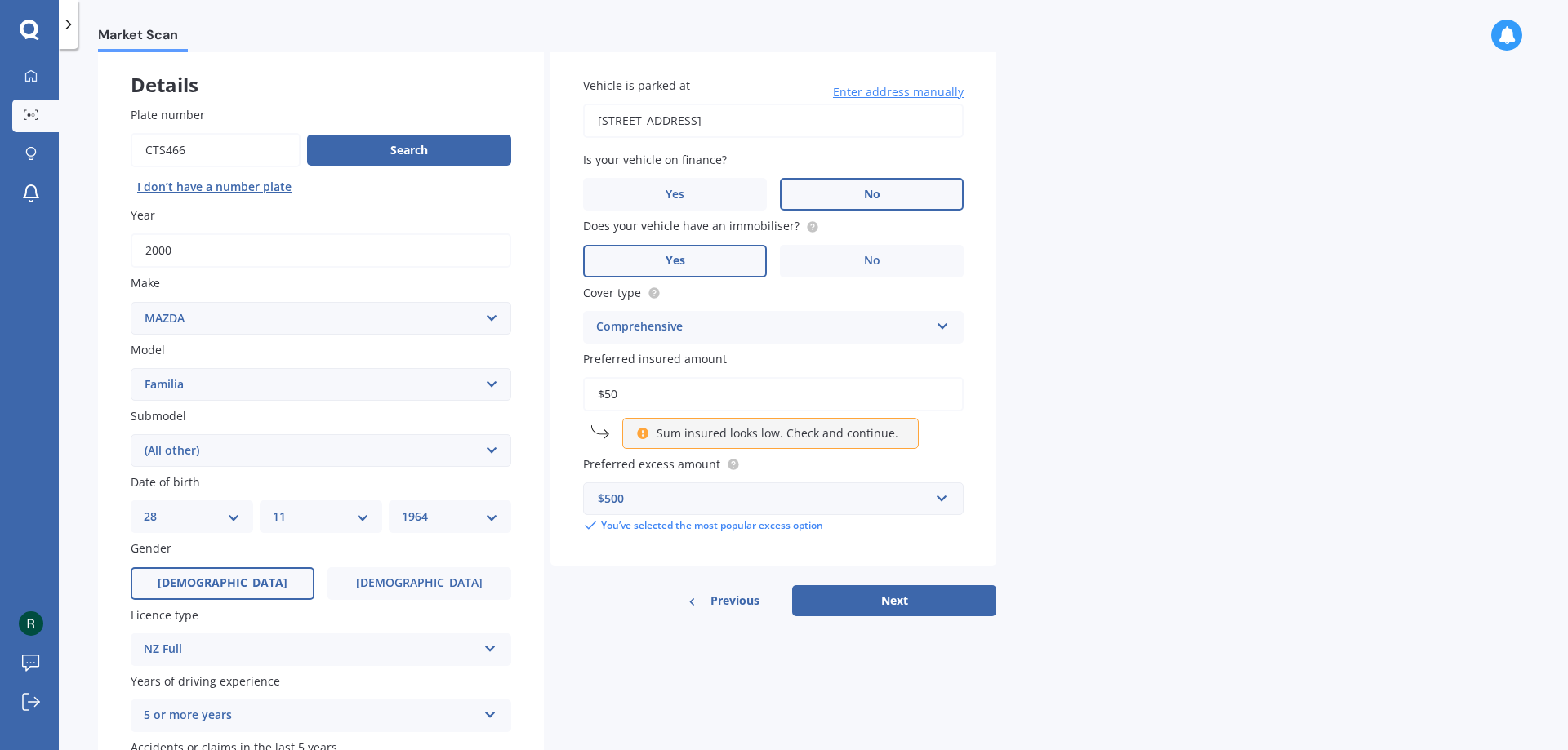
type input "$5"
type input "$3"
type input "$5,000"
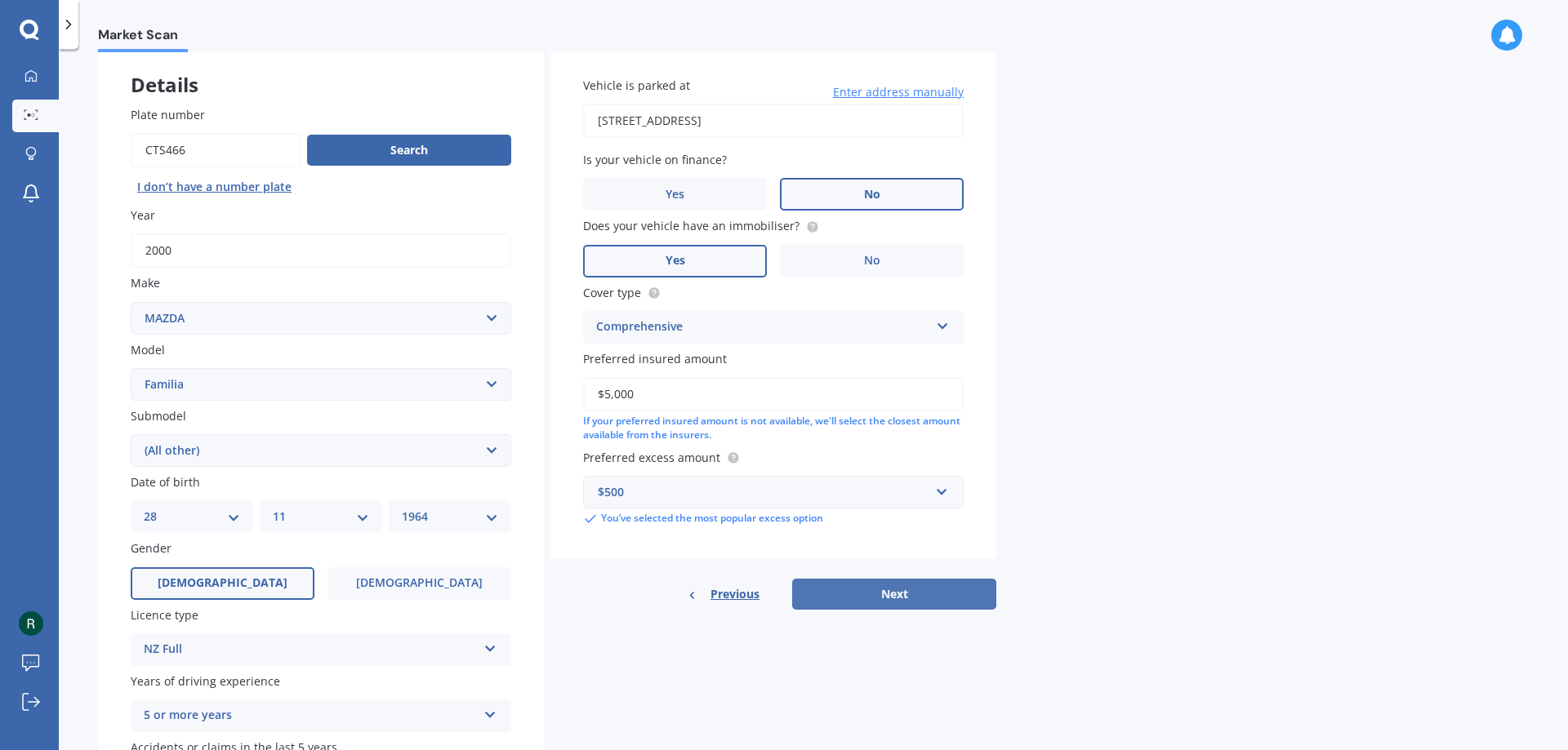
click at [943, 595] on button "Next" at bounding box center [894, 594] width 204 height 31
select select "28"
select select "11"
select select "1964"
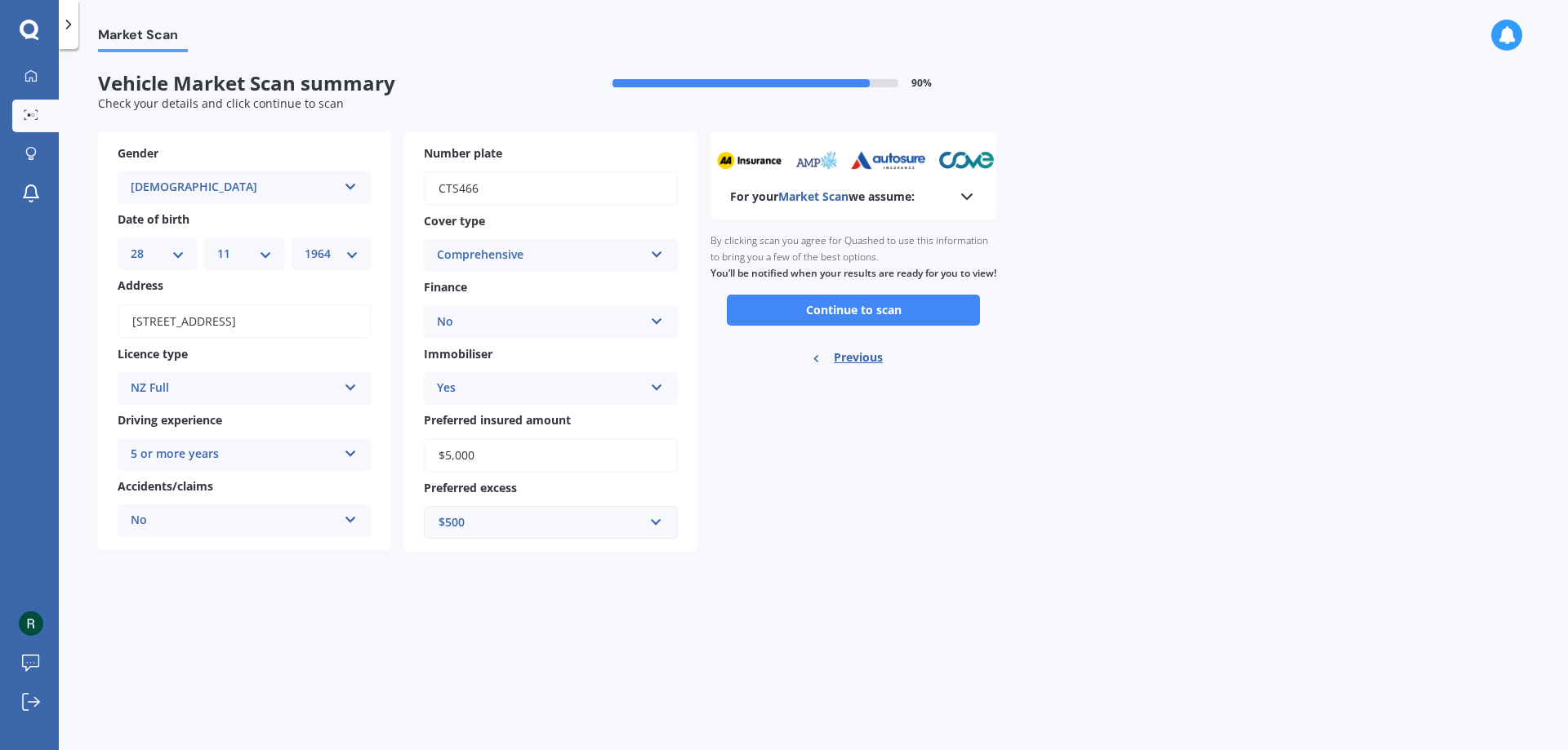
scroll to position [0, 0]
click at [970, 194] on icon at bounding box center [967, 197] width 20 height 20
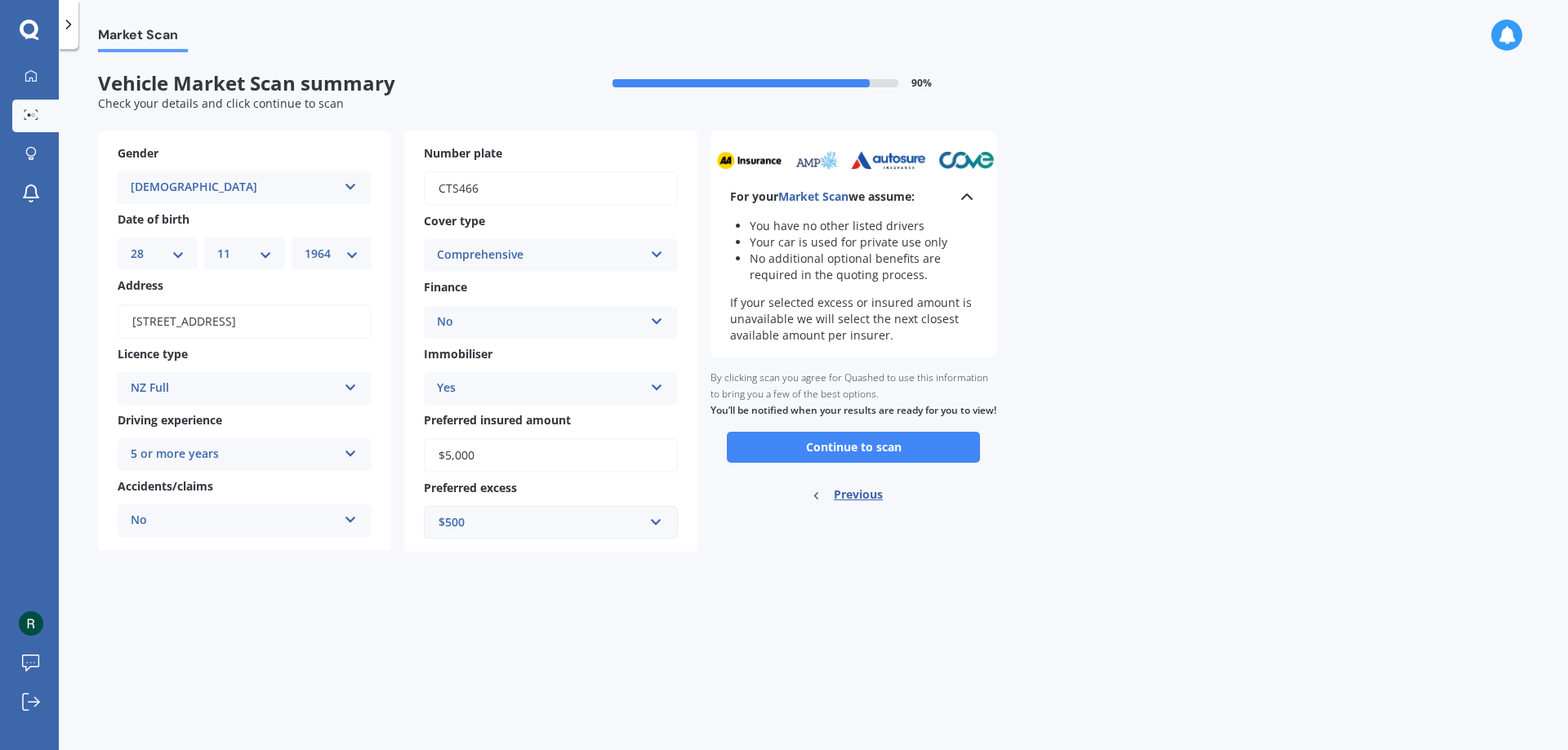
click at [868, 507] on span "Previous" at bounding box center [858, 494] width 49 height 24
select select "MAZDA"
select select "FAMILIA"
select select "(ALL OTHER)"
select select "28"
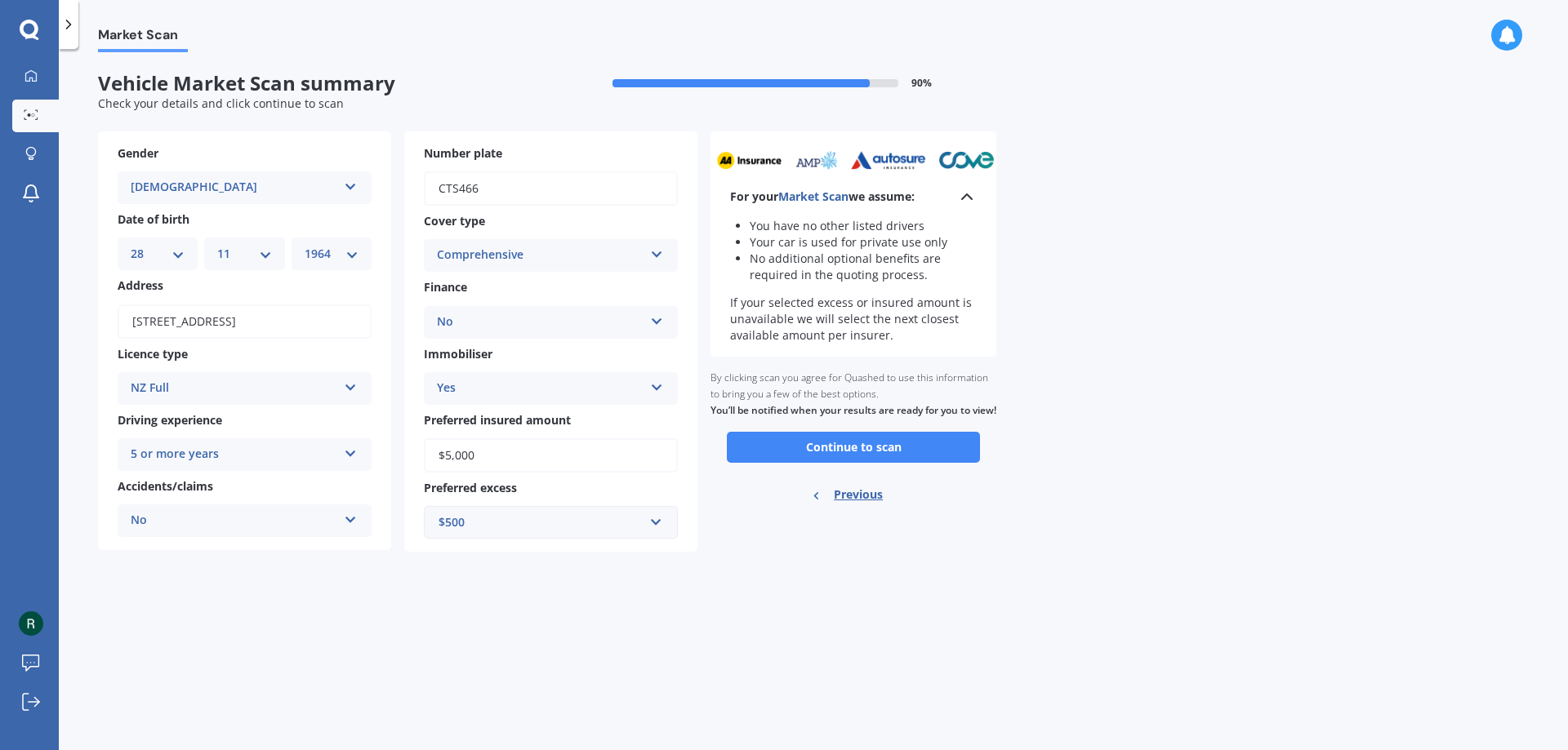
select select "11"
select select "1964"
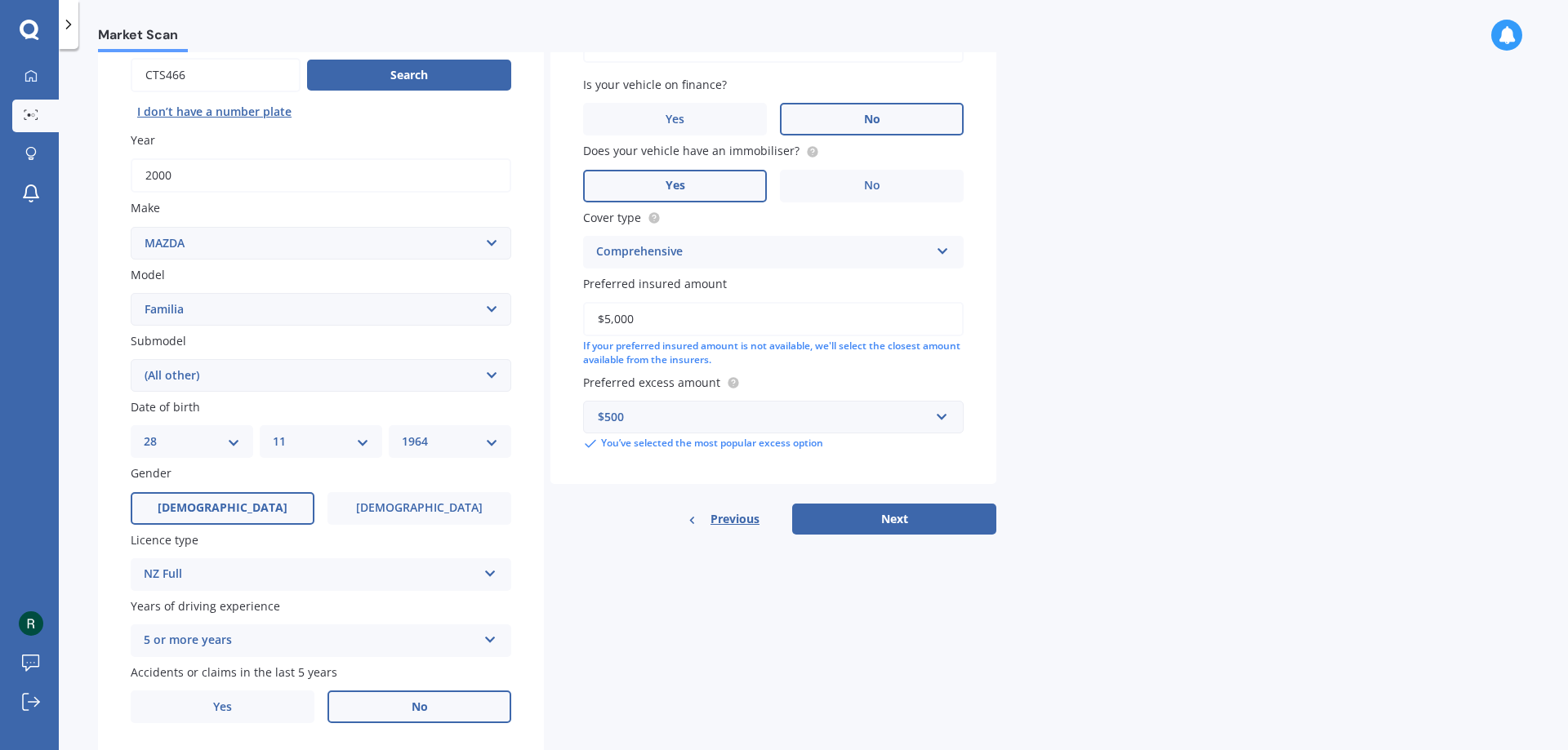
scroll to position [211, 0]
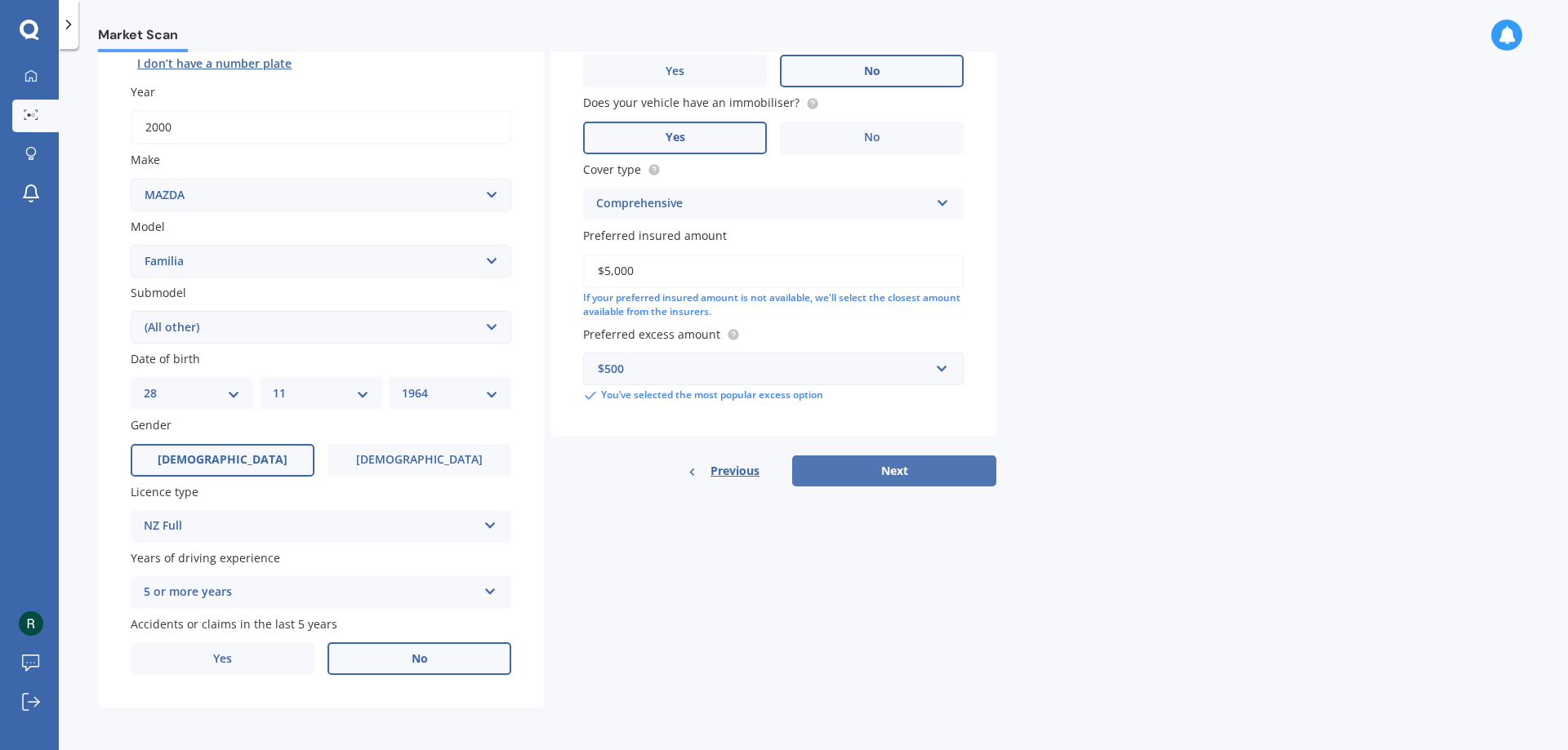
click at [924, 468] on button "Next" at bounding box center [894, 470] width 204 height 31
select select "28"
select select "11"
select select "1964"
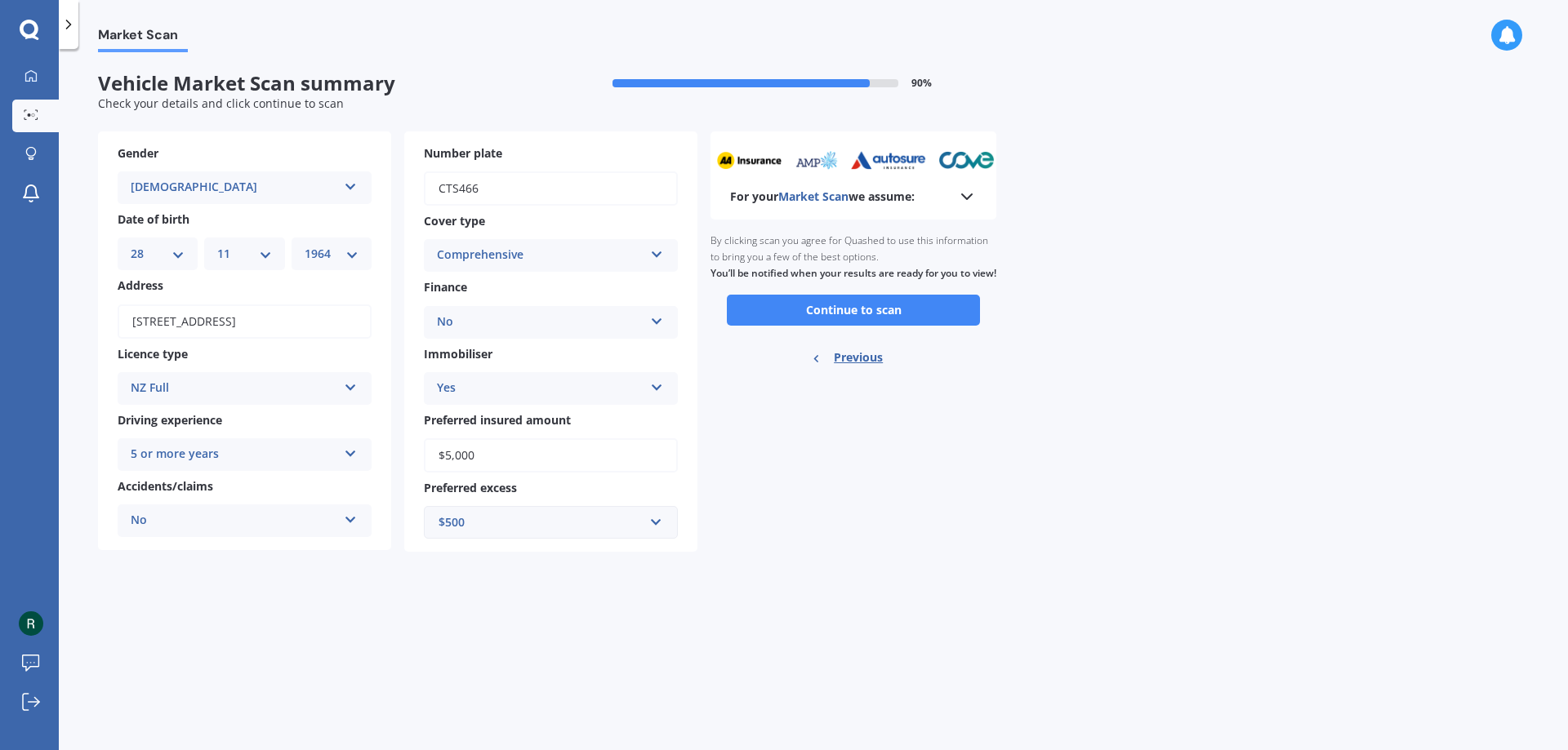
scroll to position [0, 0]
click at [926, 326] on button "Continue to scan" at bounding box center [853, 310] width 253 height 31
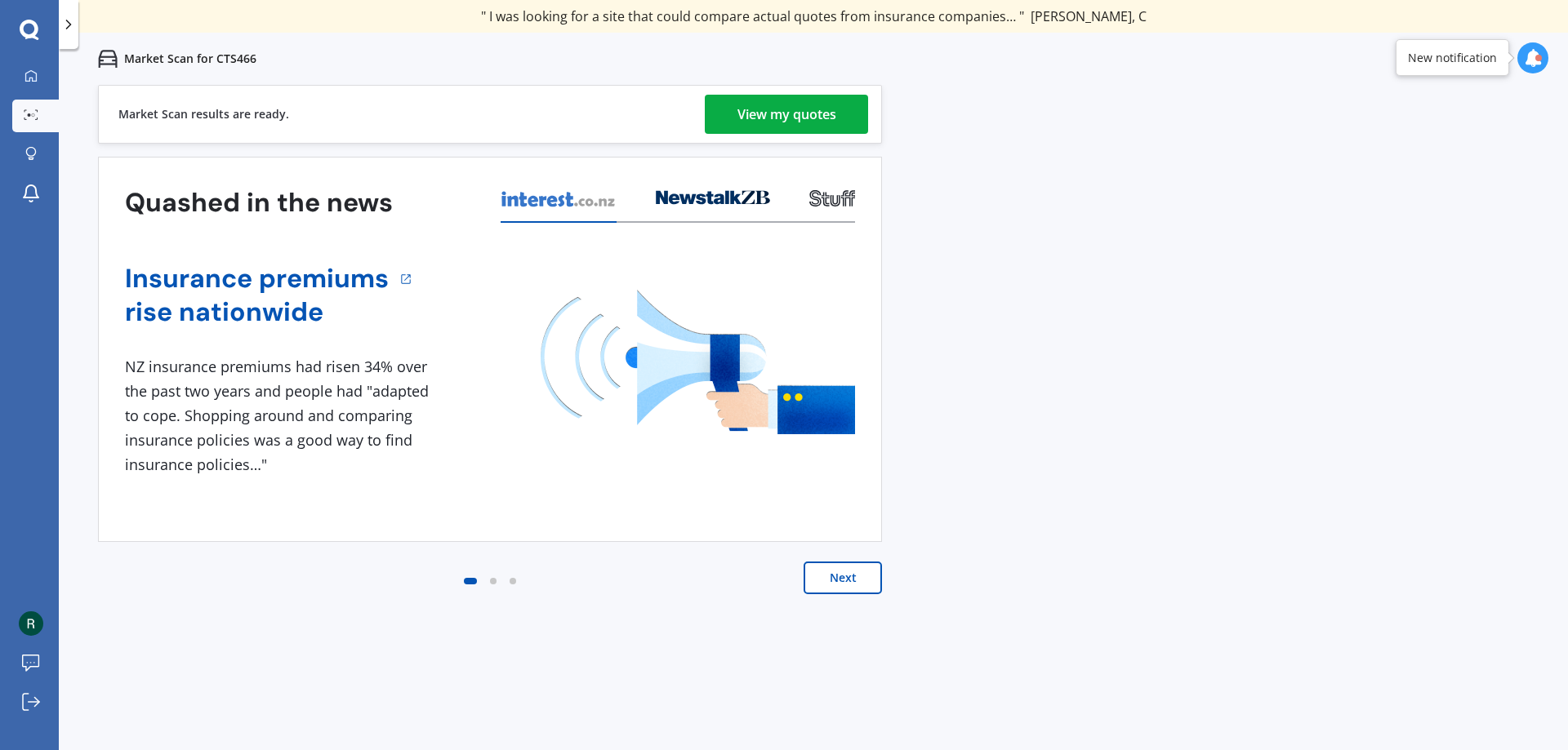
click at [844, 109] on link "View my quotes" at bounding box center [786, 114] width 164 height 39
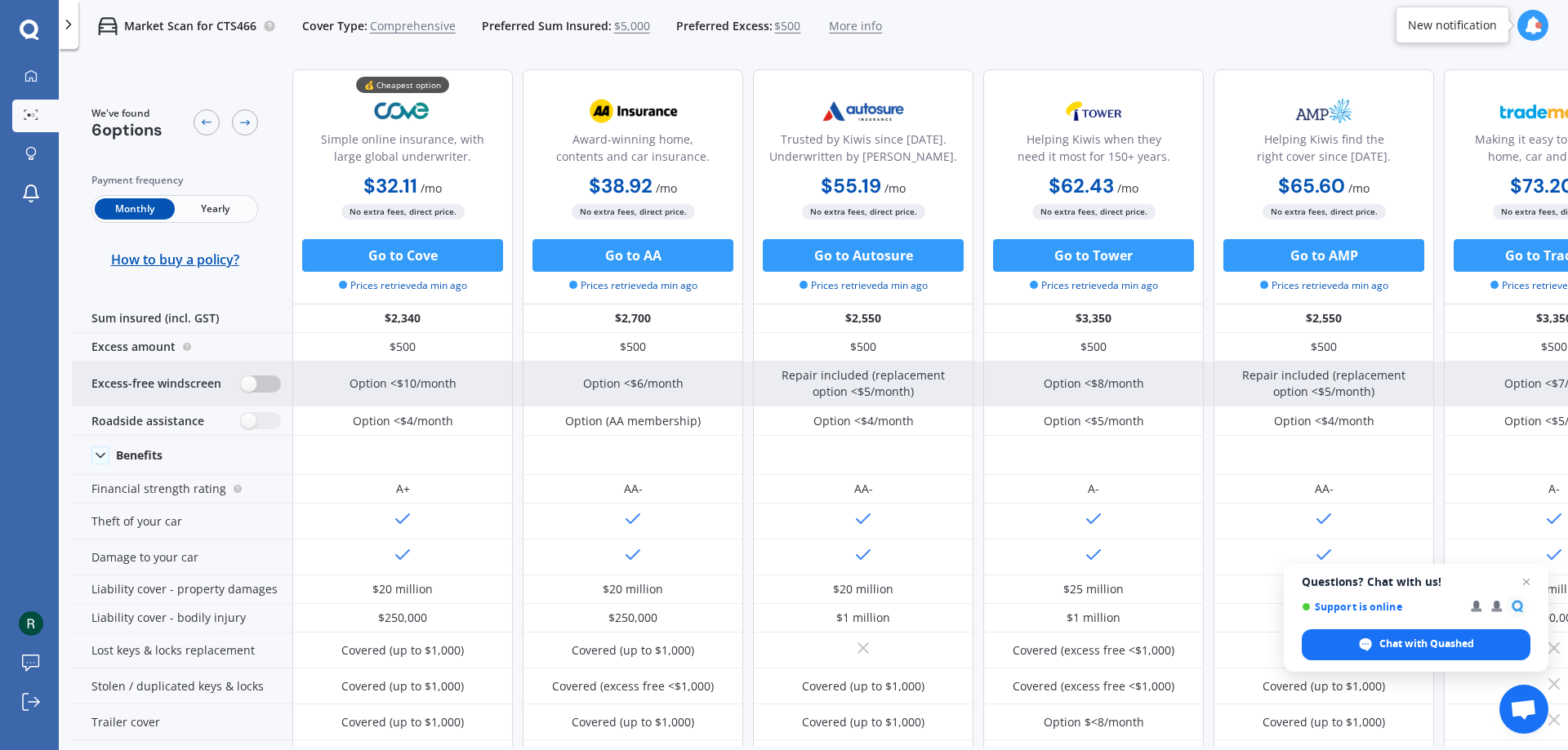
click at [268, 383] on label at bounding box center [261, 384] width 40 height 17
radio input "true"
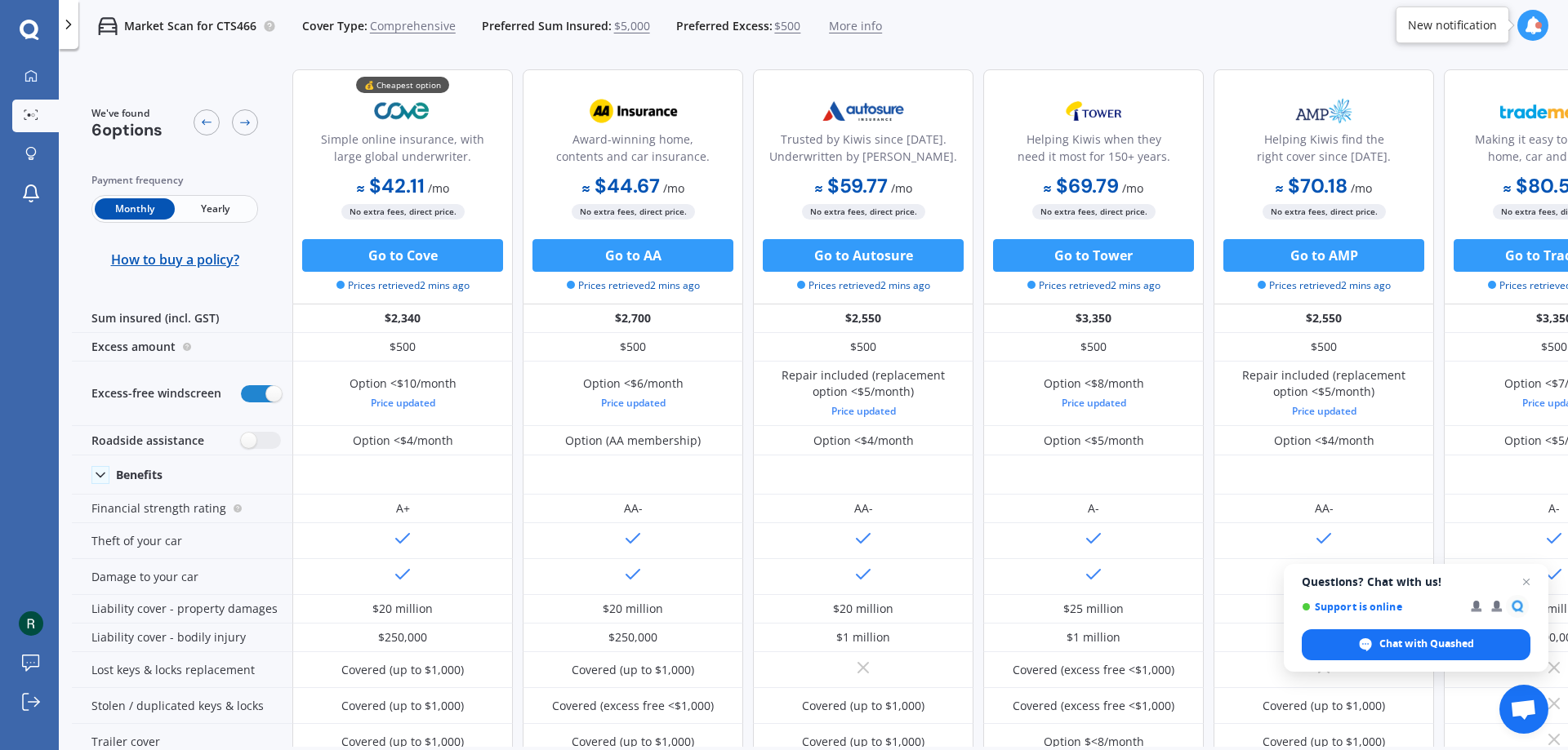
click at [850, 27] on span "More info" at bounding box center [856, 27] width 53 height 17
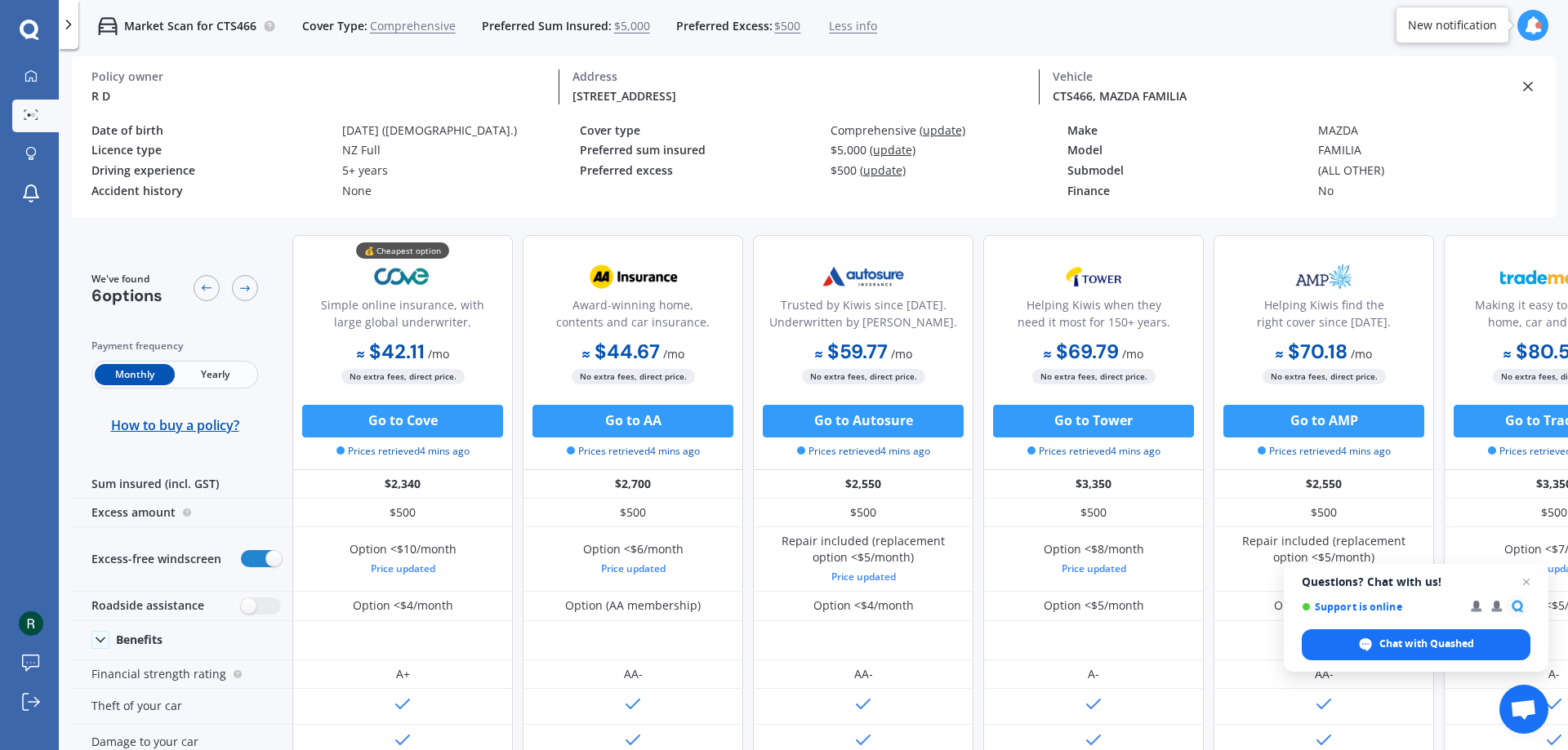
click at [1532, 24] on icon at bounding box center [1533, 26] width 18 height 18
click at [1427, 36] on div "Market Scan for CTS466 Cover Type: Comprehensive Preferred Sum Insured: $5,000 …" at bounding box center [813, 26] width 1509 height 52
